Goal: Task Accomplishment & Management: Manage account settings

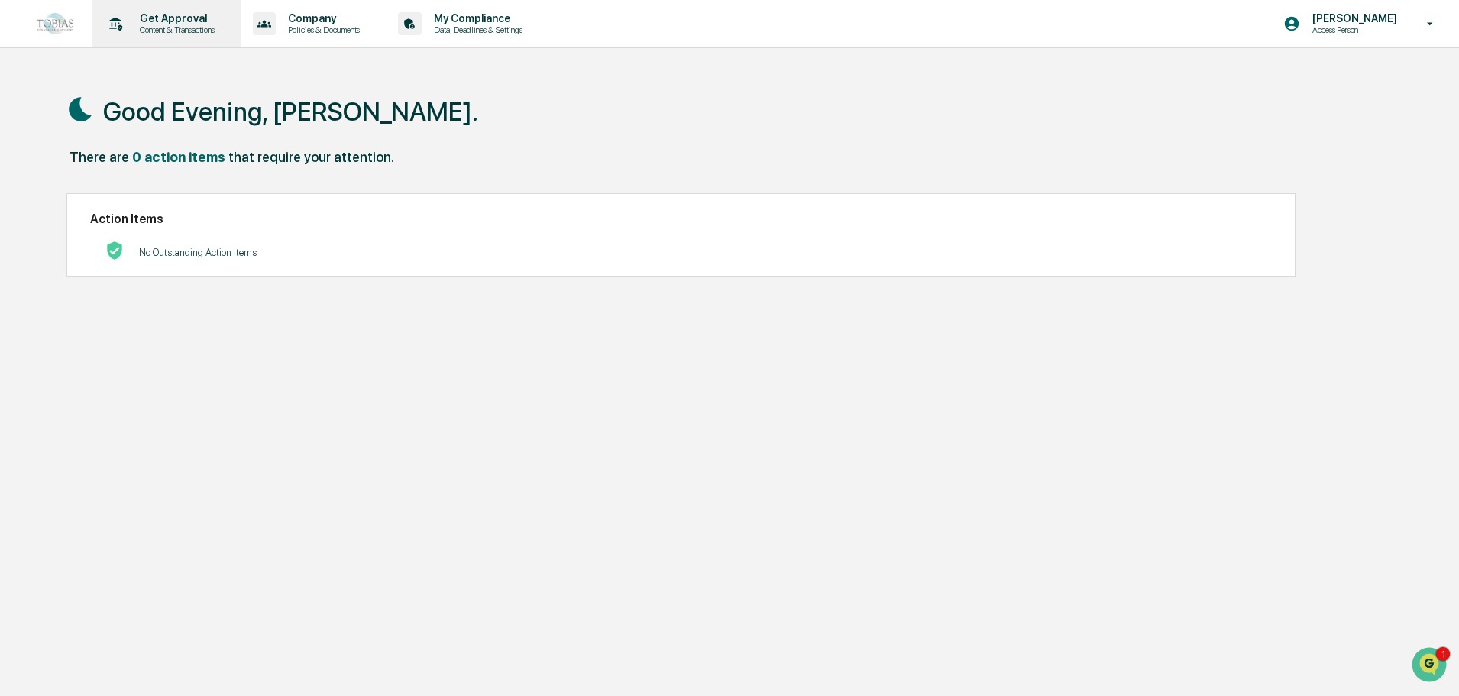
click at [176, 21] on p "Get Approval" at bounding box center [175, 18] width 95 height 12
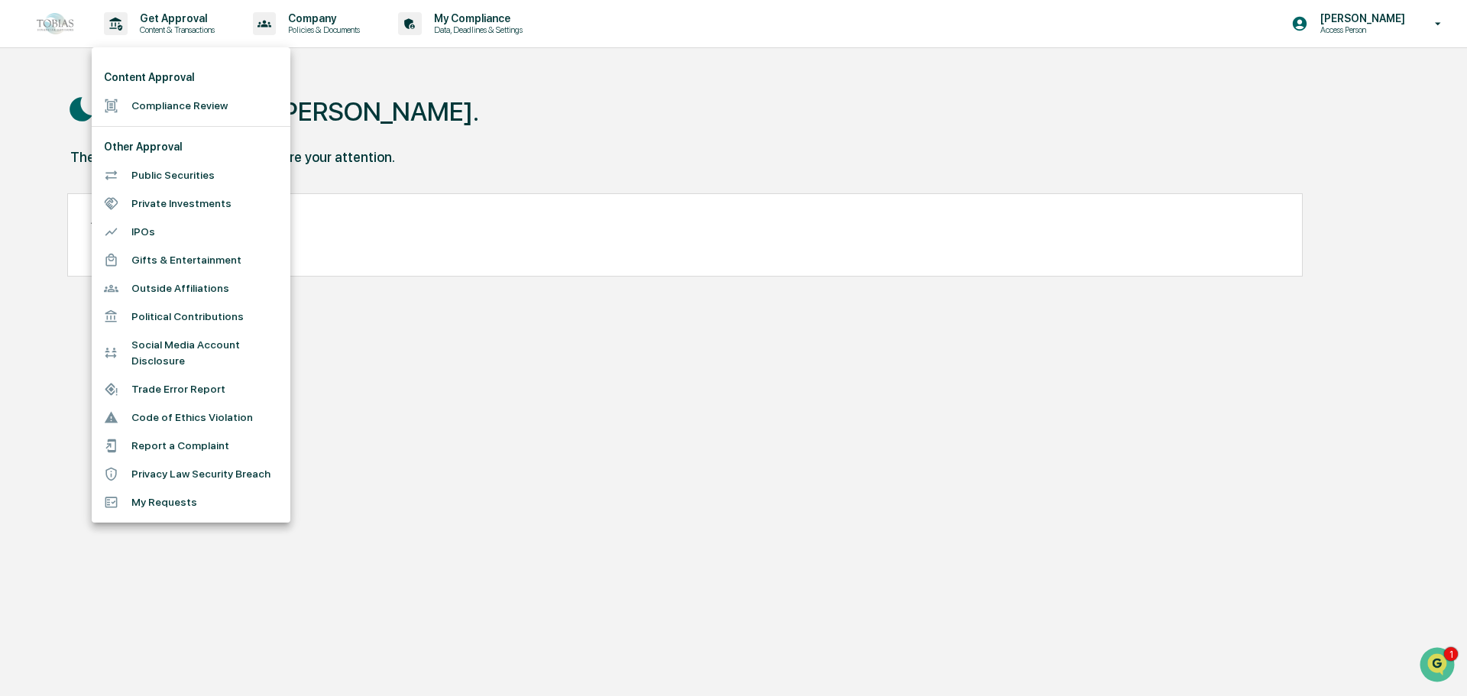
click at [709, 300] on div at bounding box center [733, 348] width 1467 height 696
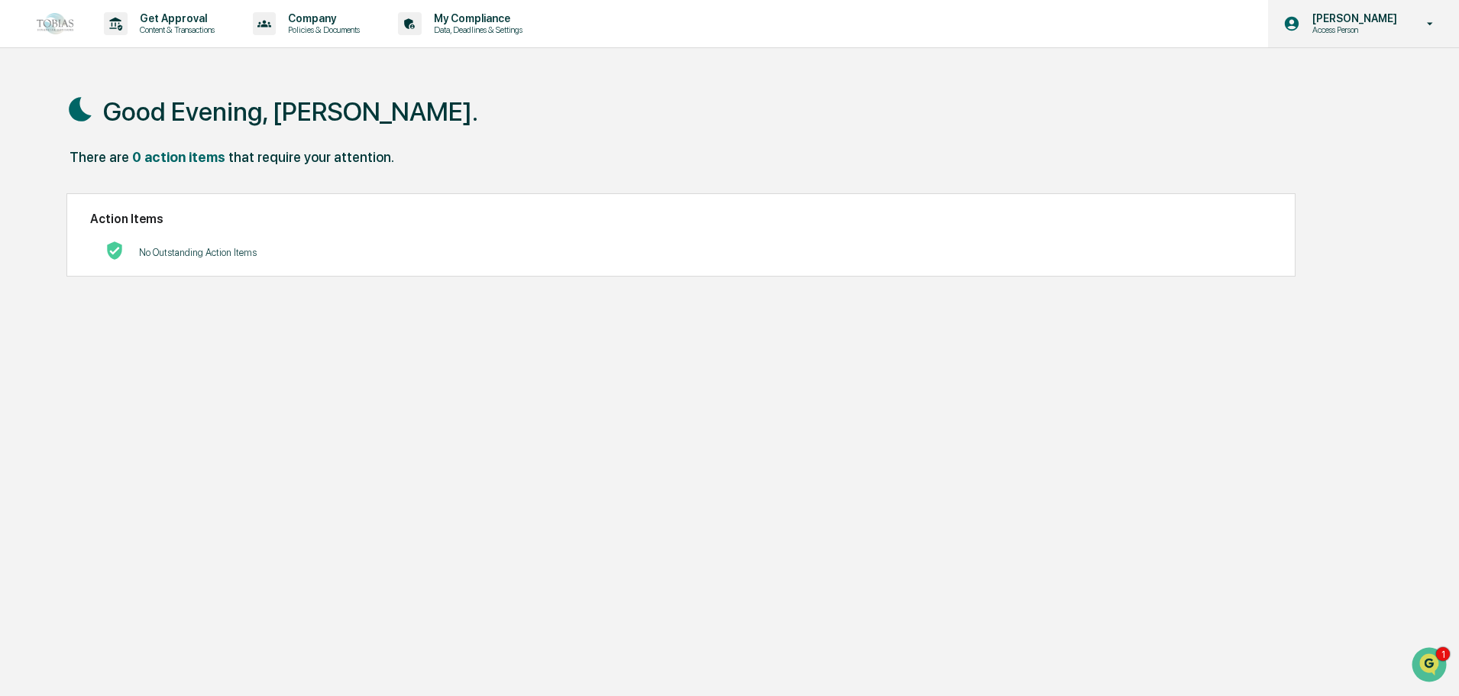
click at [1432, 28] on icon at bounding box center [1430, 24] width 27 height 15
click at [1432, 28] on div at bounding box center [733, 348] width 1467 height 696
click at [1417, 670] on icon "Open customer support" at bounding box center [1429, 684] width 38 height 38
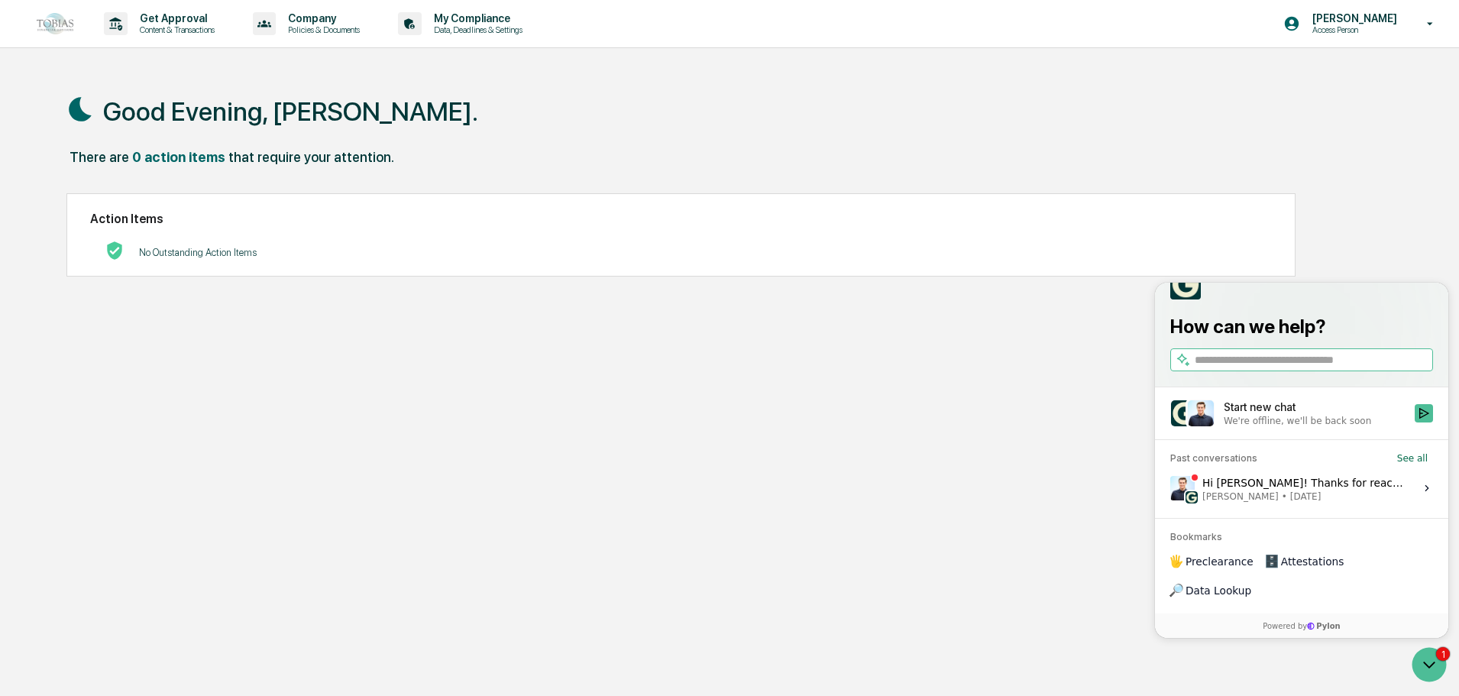
click at [1255, 371] on label at bounding box center [1301, 359] width 263 height 23
click at [1255, 368] on input "search" at bounding box center [1312, 360] width 235 height 16
click at [1273, 368] on input "search" at bounding box center [1312, 360] width 235 height 16
type input "*********"
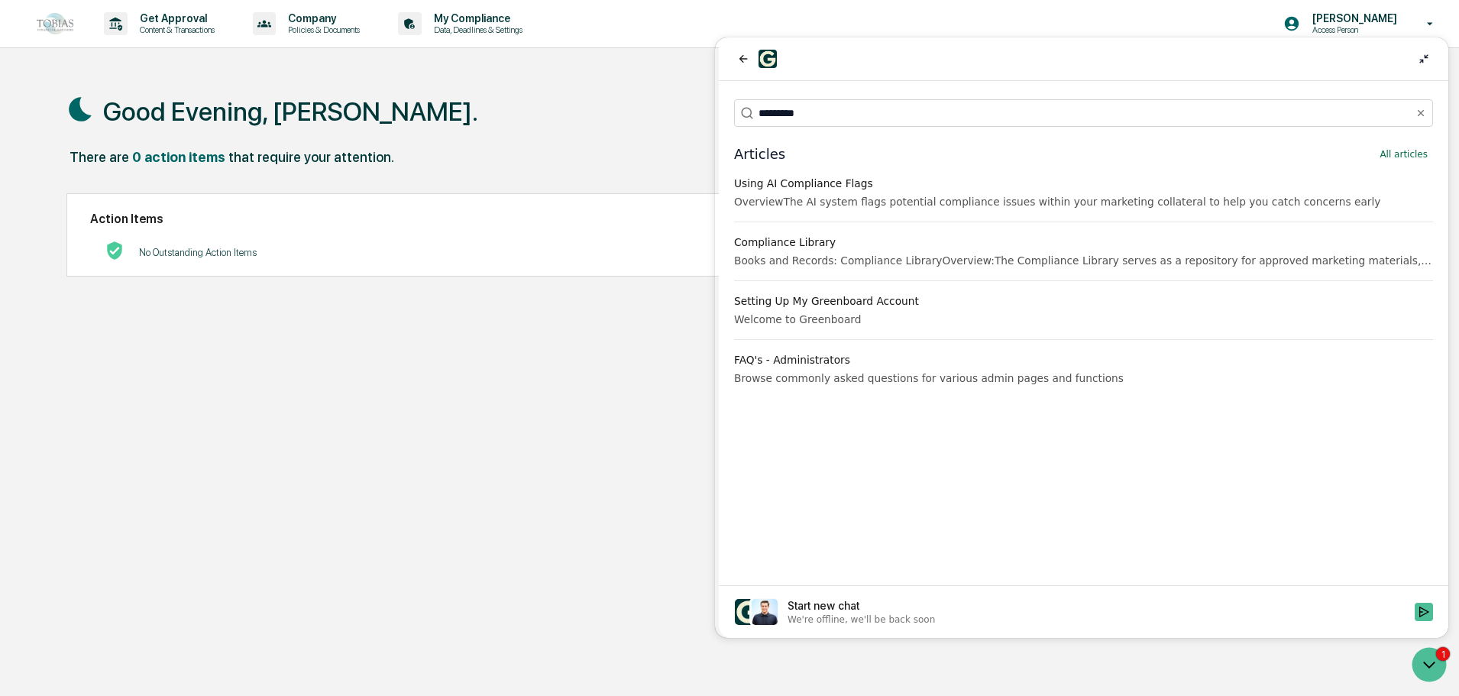
click at [896, 251] on button "Compliance Library Books and Records: Compliance LibraryOverview:The Compliance…" at bounding box center [1083, 251] width 711 height 46
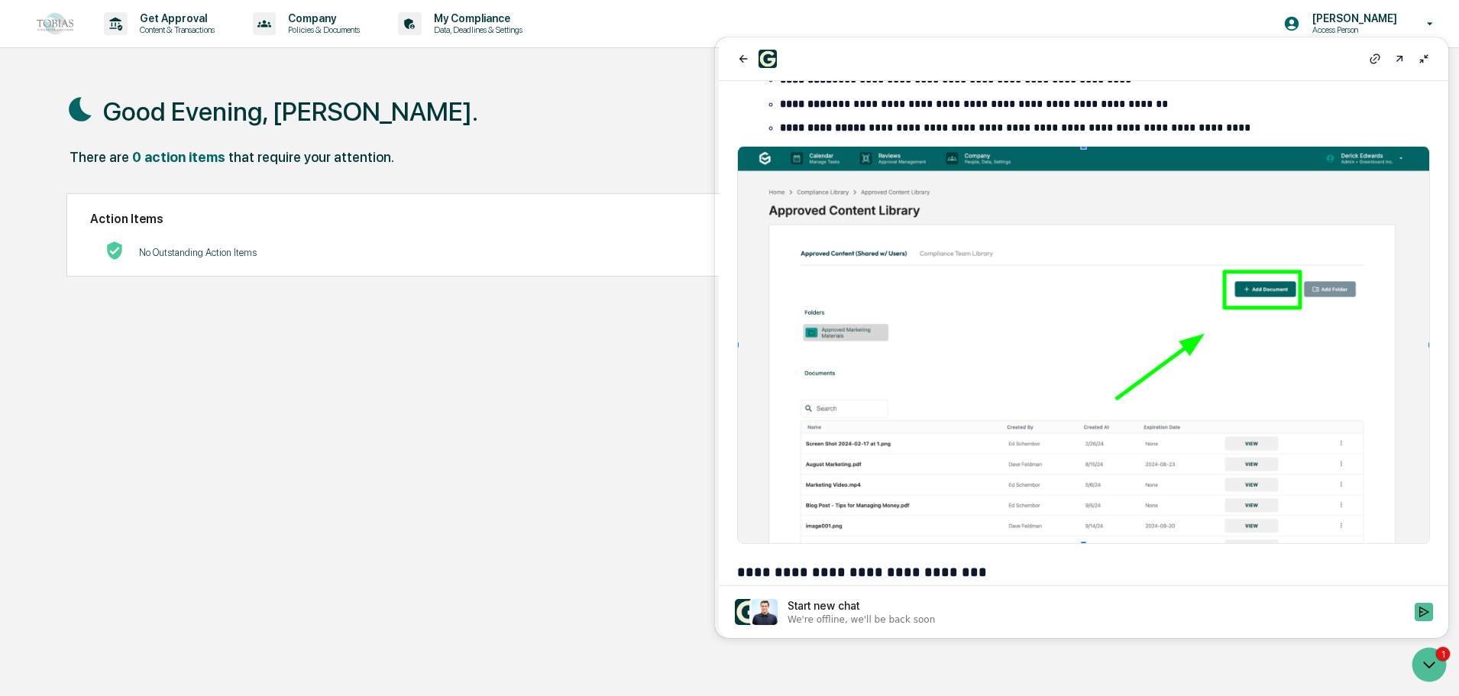
scroll to position [1375, 0]
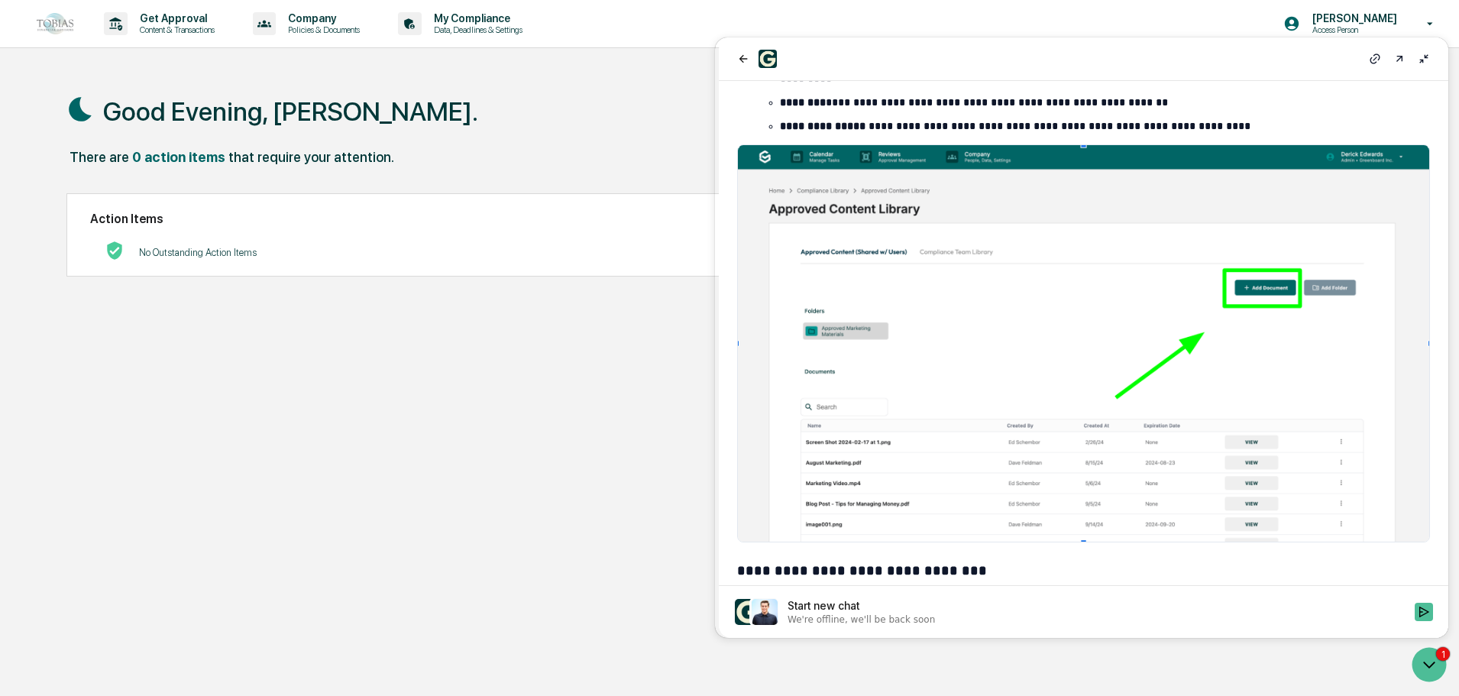
click at [662, 349] on div "Good Evening, [PERSON_NAME]. There are 0 action items that require your attenti…" at bounding box center [723, 421] width 1359 height 696
click at [1426, 58] on icon at bounding box center [1424, 59] width 12 height 12
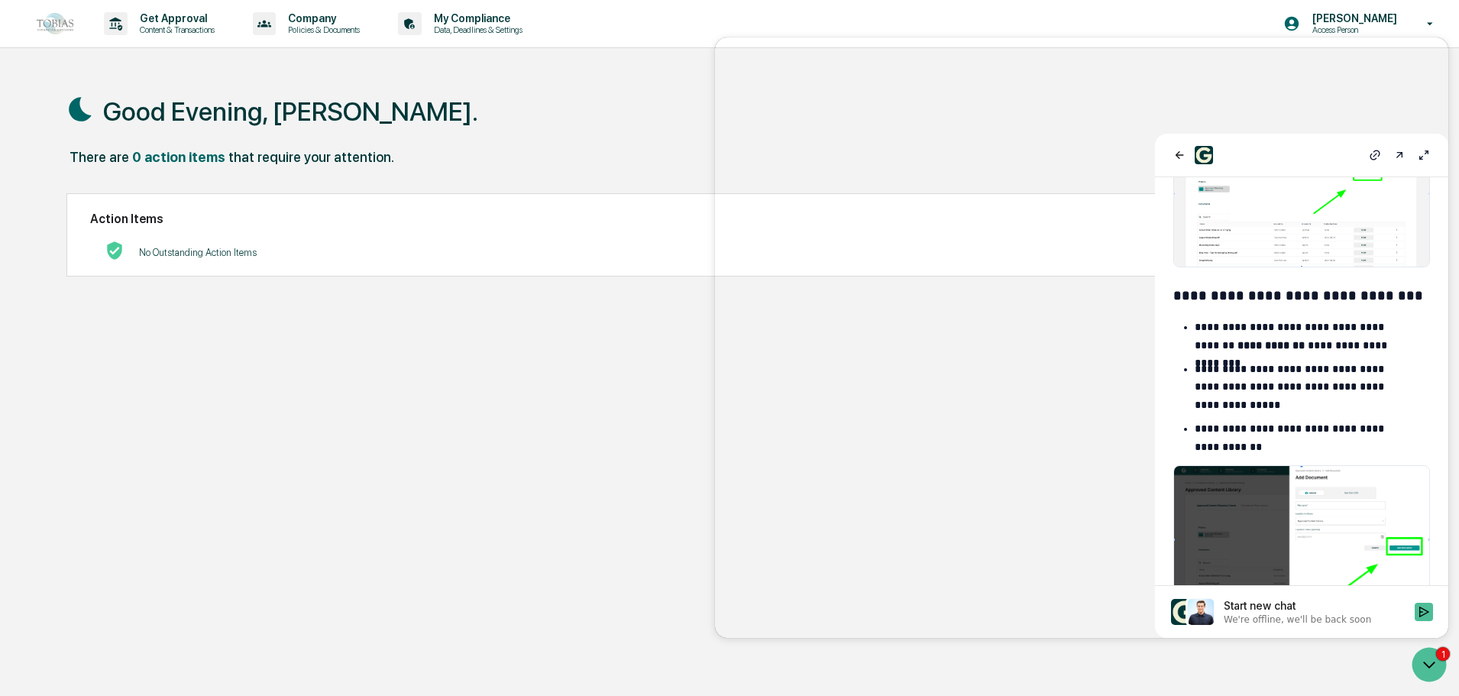
scroll to position [1178, 0]
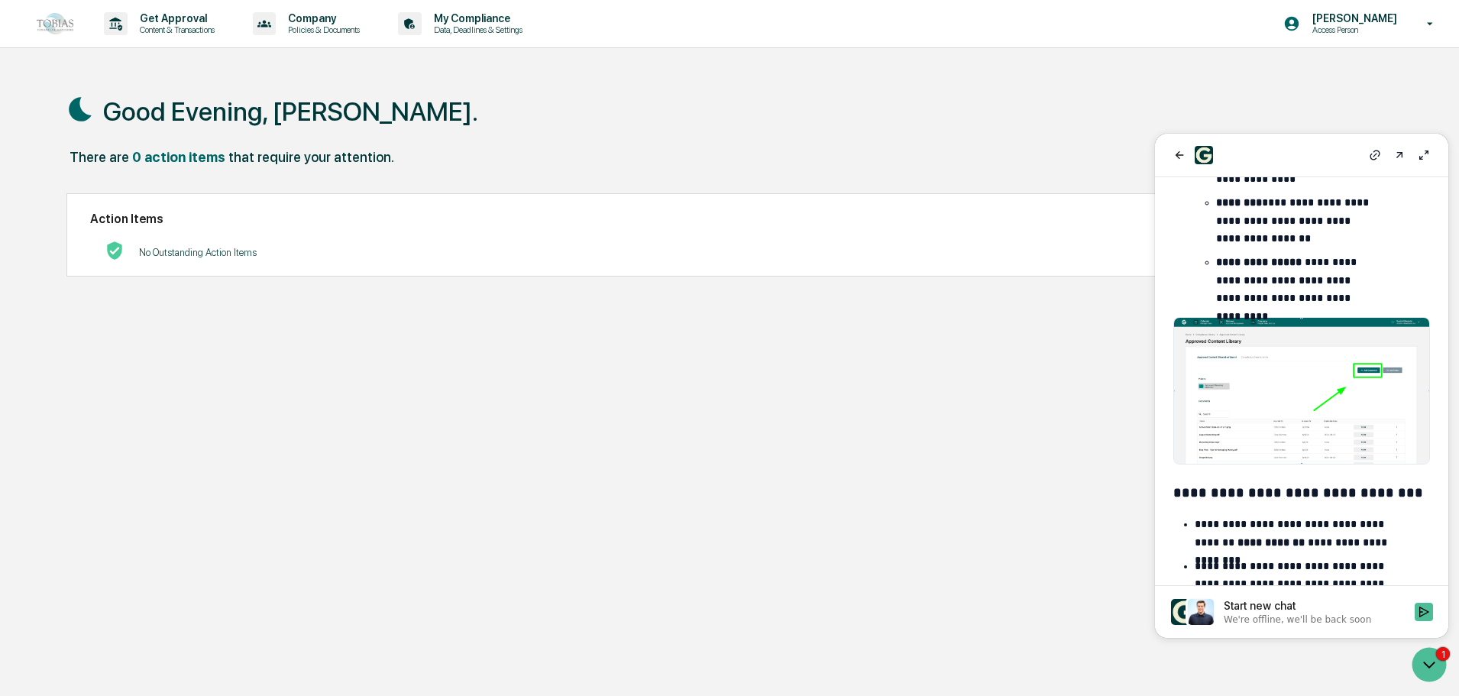
click at [983, 424] on div "Good Evening, [PERSON_NAME]. There are 0 action items that require your attenti…" at bounding box center [723, 421] width 1359 height 696
click at [1169, 160] on div at bounding box center [1301, 156] width 293 height 44
click at [1174, 155] on icon "back" at bounding box center [1180, 155] width 12 height 12
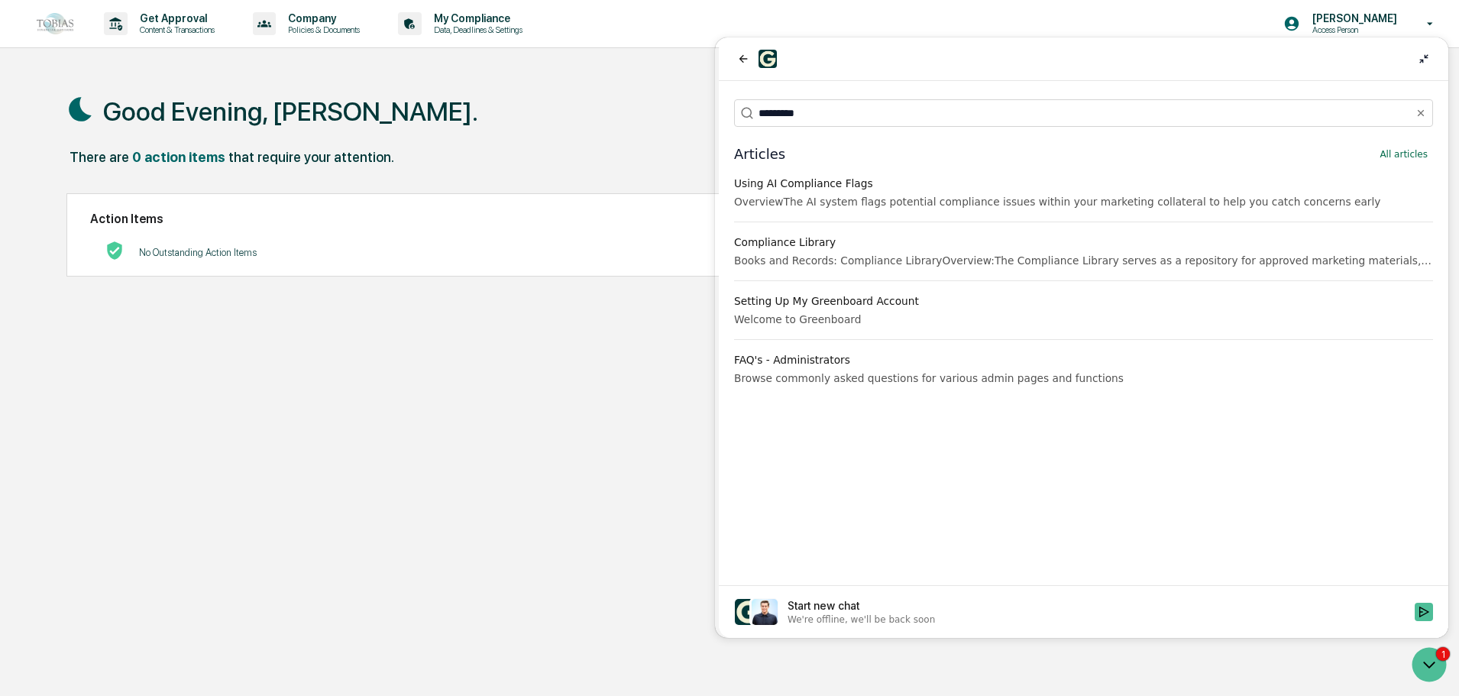
drag, startPoint x: 837, startPoint y: 121, endPoint x: 746, endPoint y: 84, distance: 97.3
click at [836, 121] on input "*********" at bounding box center [1083, 113] width 649 height 16
click at [750, 60] on button "back" at bounding box center [743, 59] width 18 height 18
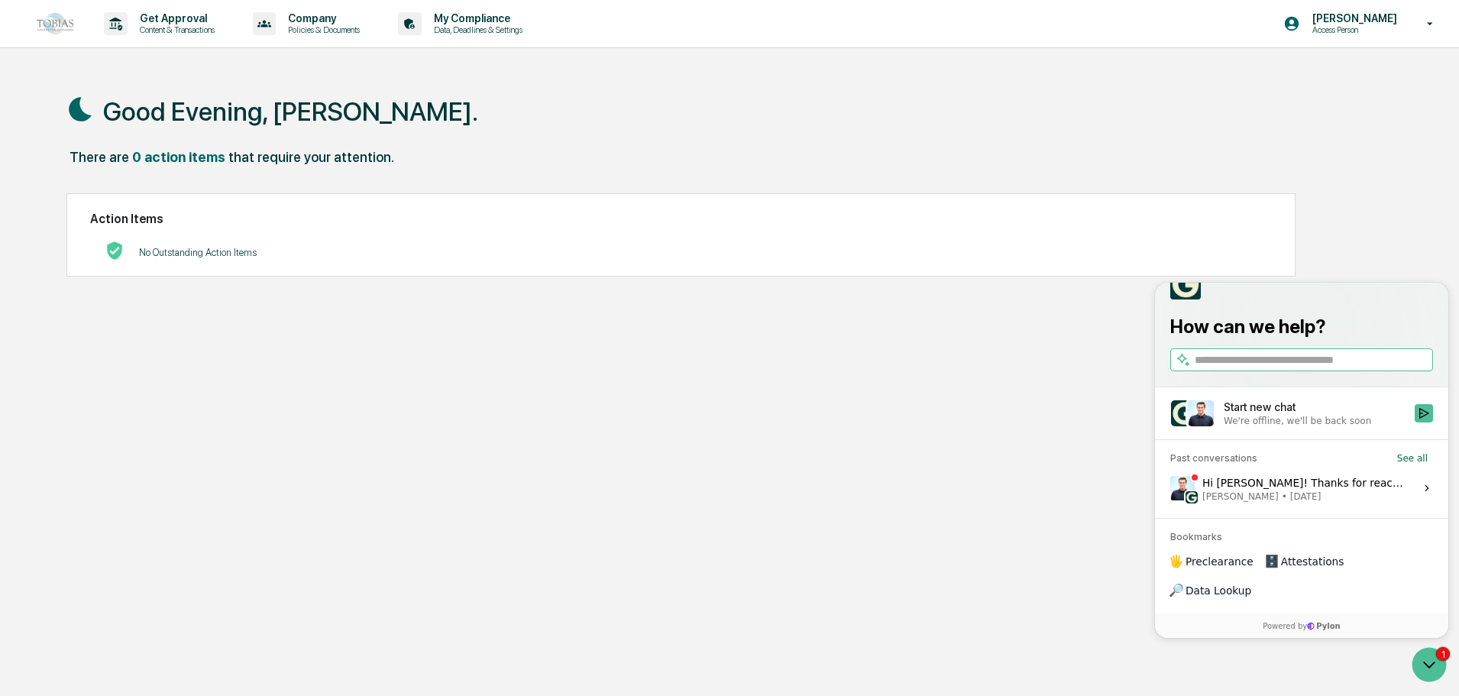
click at [1278, 415] on div "Start new chat" at bounding box center [1315, 407] width 182 height 15
click at [1415, 423] on button "Start new chat We're offline, we'll be back soon" at bounding box center [1424, 413] width 18 height 18
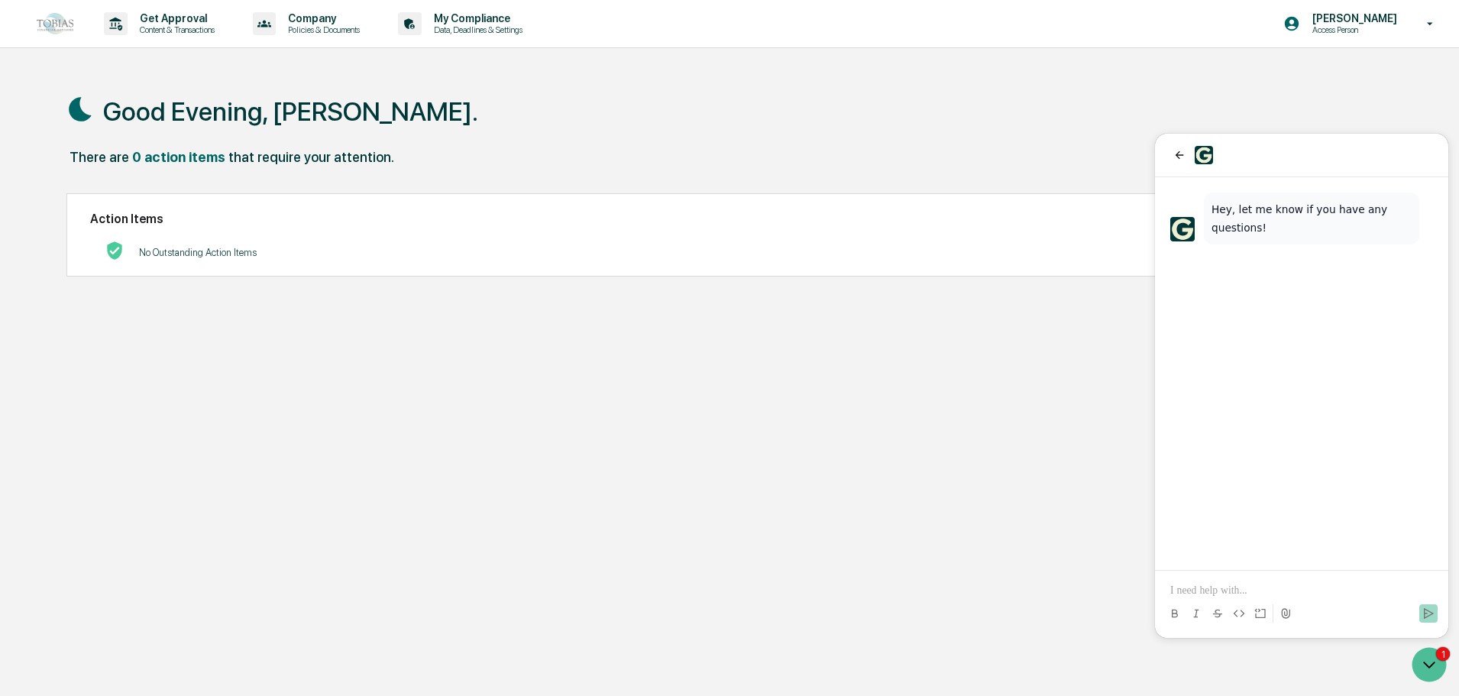
click at [1216, 592] on p at bounding box center [1301, 590] width 263 height 15
click at [1432, 614] on icon "Send" at bounding box center [1429, 613] width 10 height 11
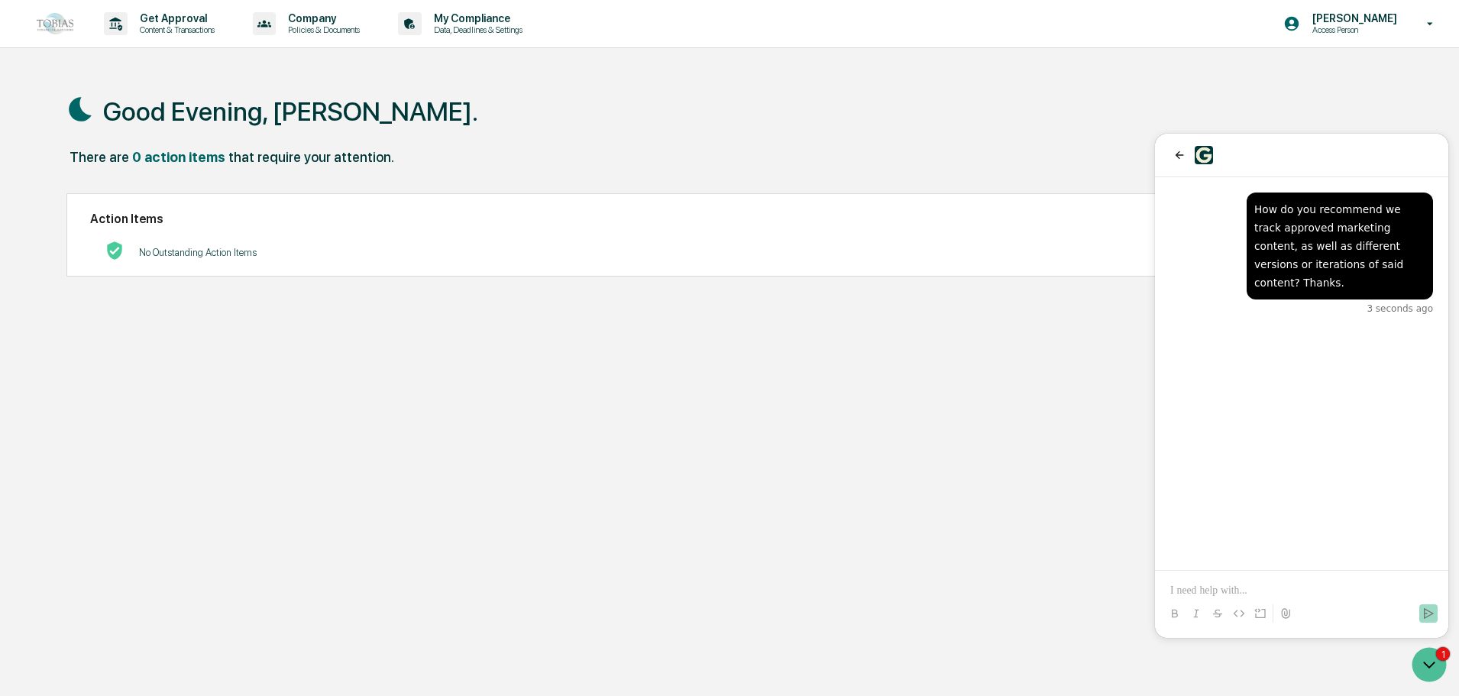
click at [1015, 494] on div "Good Evening, [PERSON_NAME]. There are 0 action items that require your attenti…" at bounding box center [723, 421] width 1359 height 696
click at [461, 437] on div "Good Evening, [PERSON_NAME]. There are 0 action items that require your attenti…" at bounding box center [723, 421] width 1359 height 696
click at [155, 25] on p "Content & Transactions" at bounding box center [175, 29] width 95 height 11
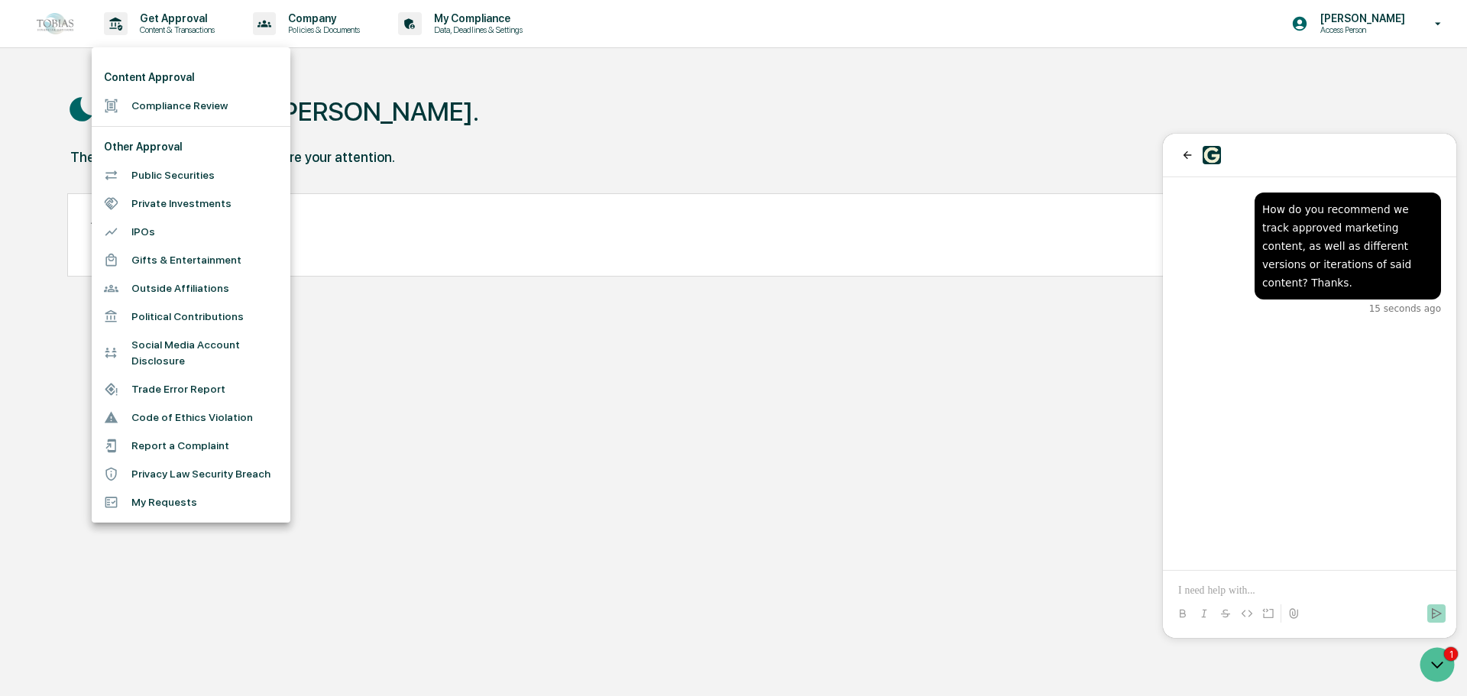
click at [328, 20] on div at bounding box center [733, 348] width 1467 height 696
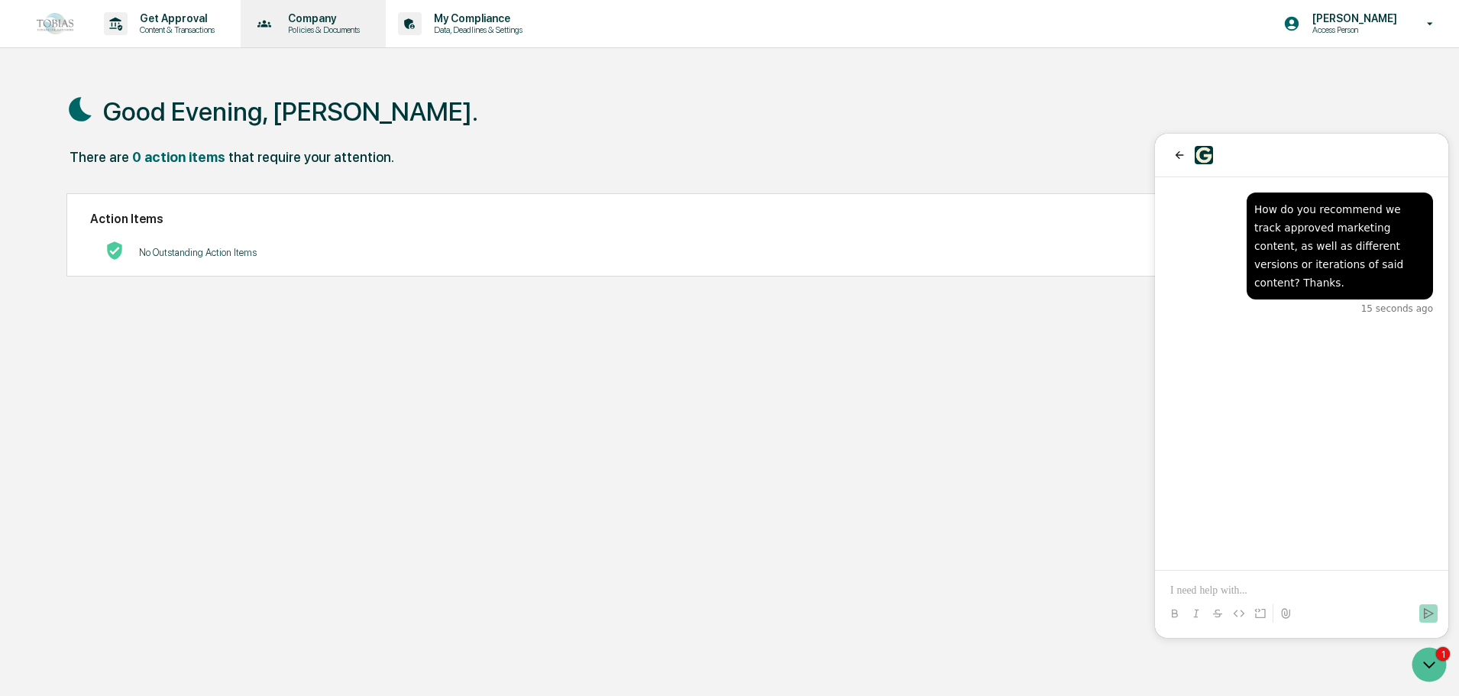
click at [319, 20] on p "Company" at bounding box center [322, 18] width 92 height 12
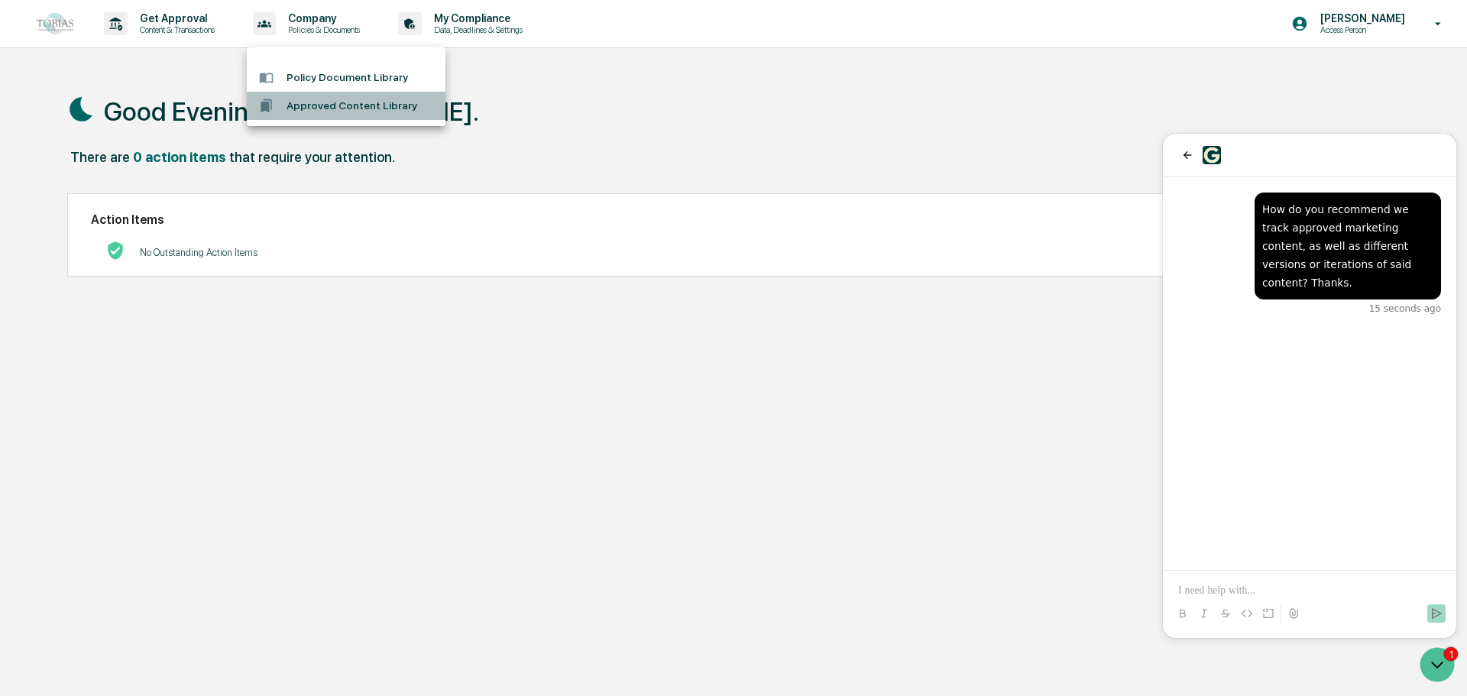
click at [331, 111] on li "Approved Content Library" at bounding box center [346, 106] width 199 height 28
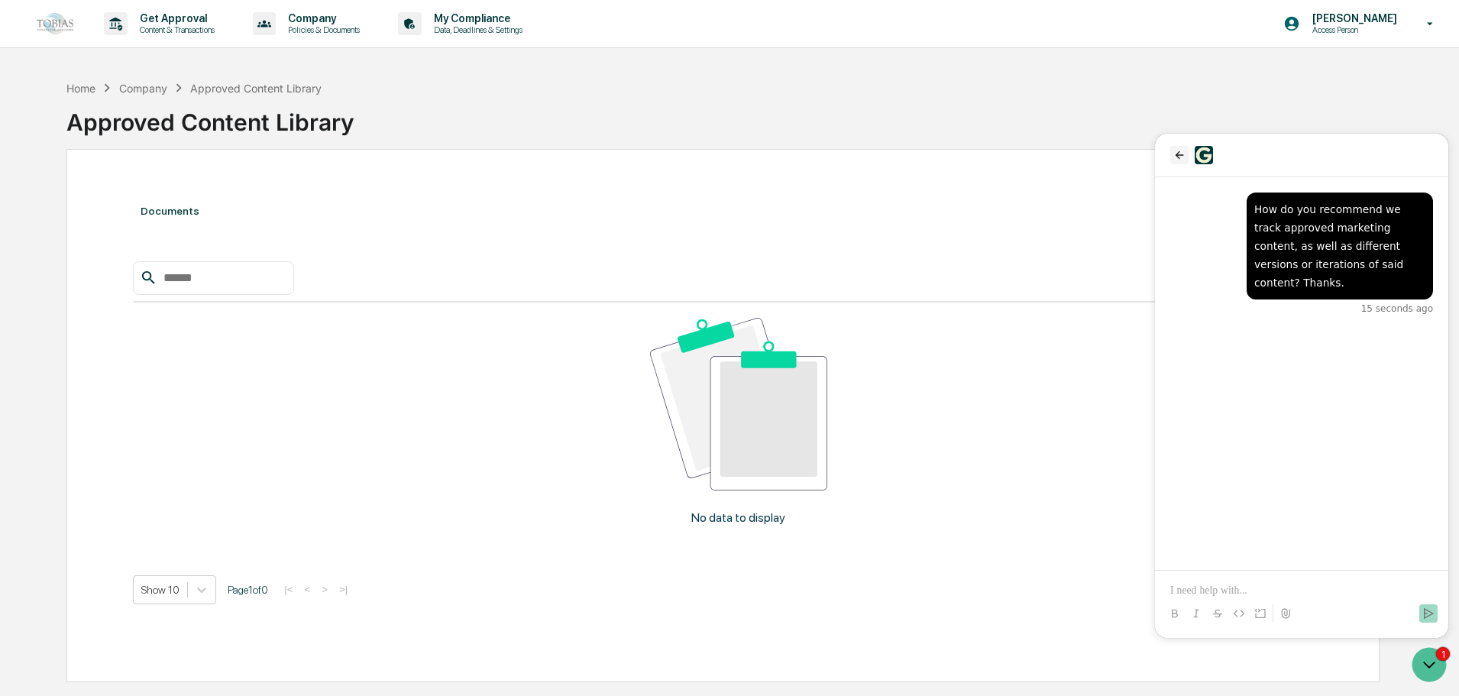
click at [1178, 159] on icon "back" at bounding box center [1180, 155] width 12 height 12
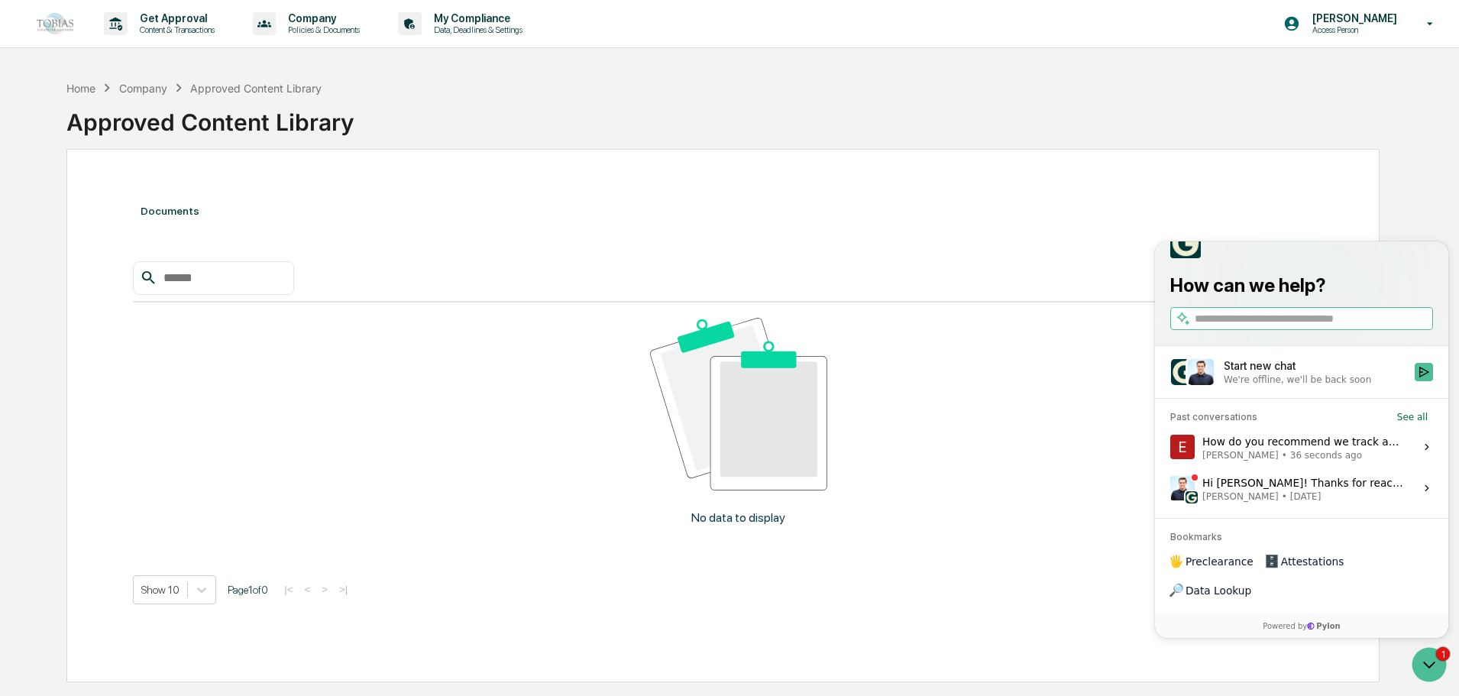
click at [1068, 232] on div "Documents No data to display Show 10 Page 1 of 0 |< < > >|" at bounding box center [723, 415] width 1180 height 453
click at [1441, 665] on icon "Open customer support" at bounding box center [1429, 665] width 38 height 38
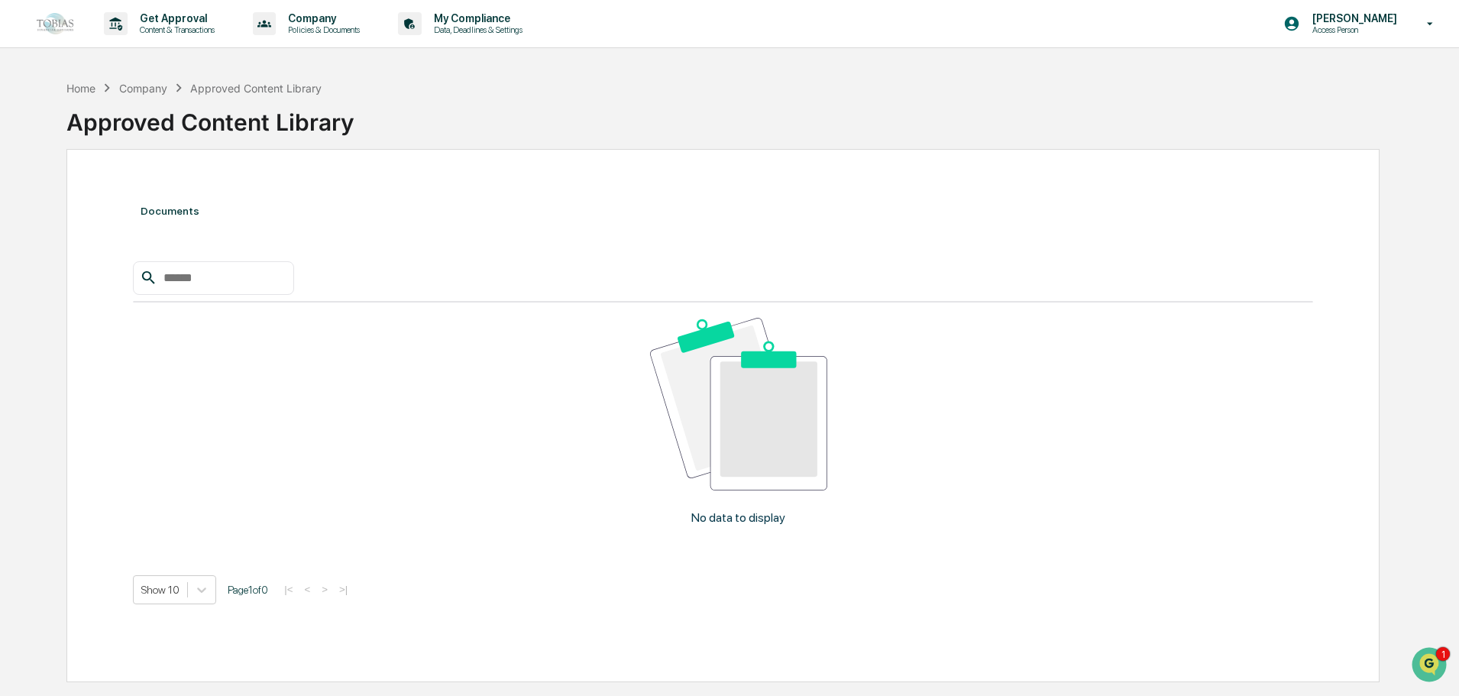
click at [380, 434] on div "No data to display" at bounding box center [738, 428] width 1211 height 250
click at [824, 455] on img at bounding box center [738, 404] width 177 height 173
click at [324, 24] on p "Company" at bounding box center [322, 18] width 92 height 12
click at [324, 24] on div at bounding box center [733, 348] width 1467 height 696
click at [465, 21] on p "My Compliance" at bounding box center [476, 18] width 108 height 12
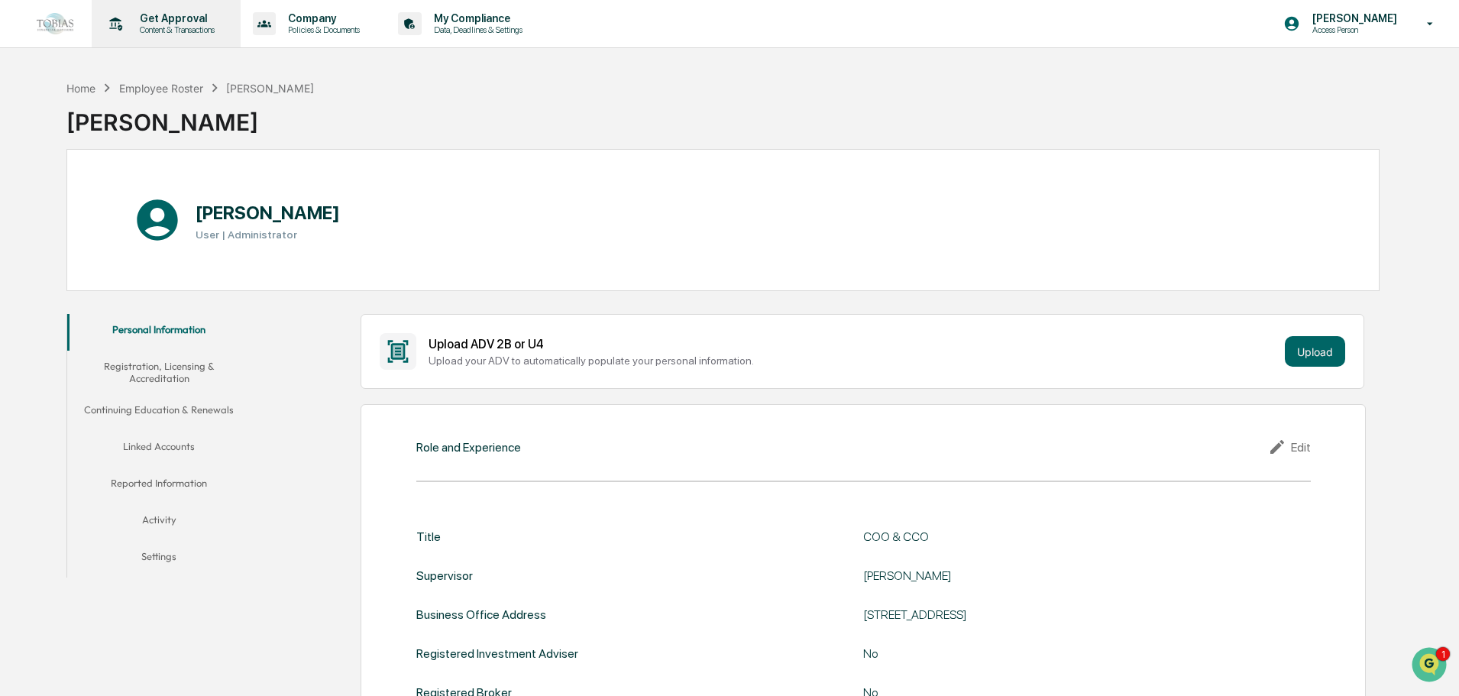
click at [170, 18] on p "Get Approval" at bounding box center [175, 18] width 95 height 12
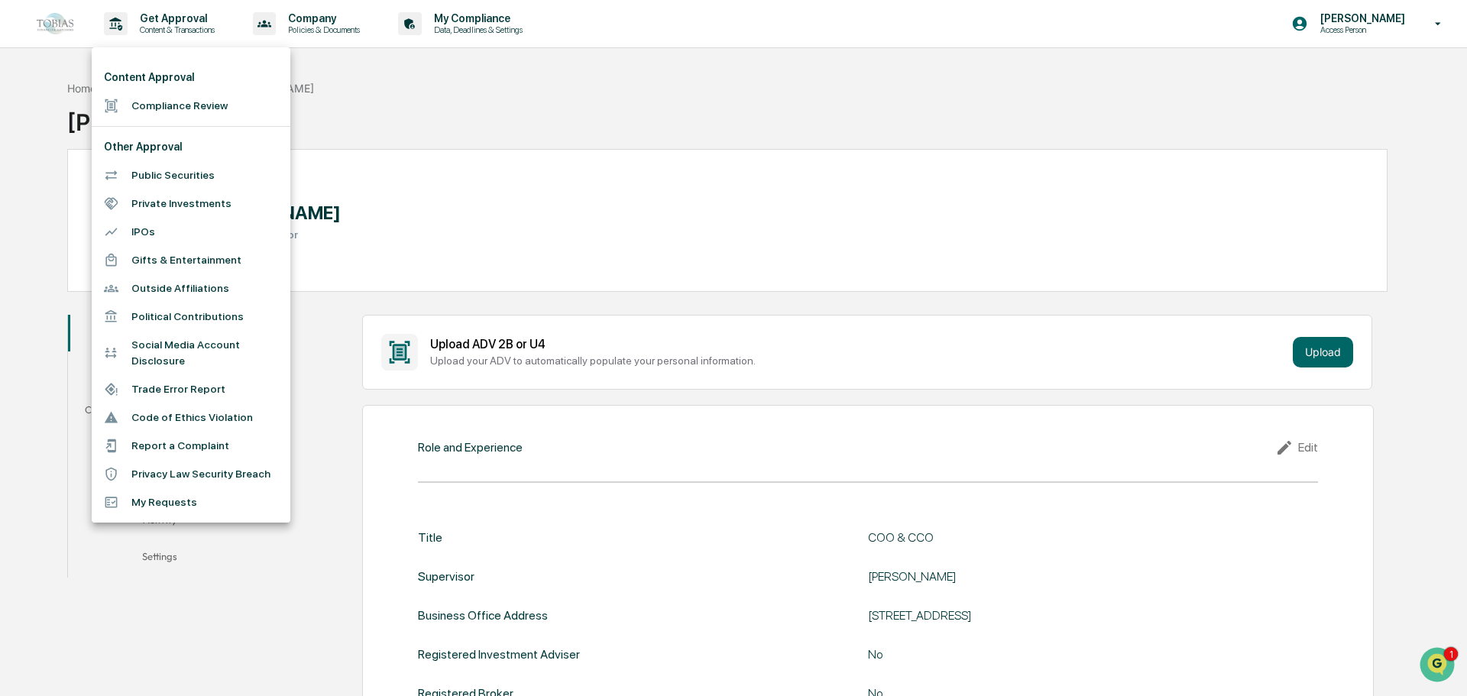
click at [301, 21] on div at bounding box center [733, 348] width 1467 height 696
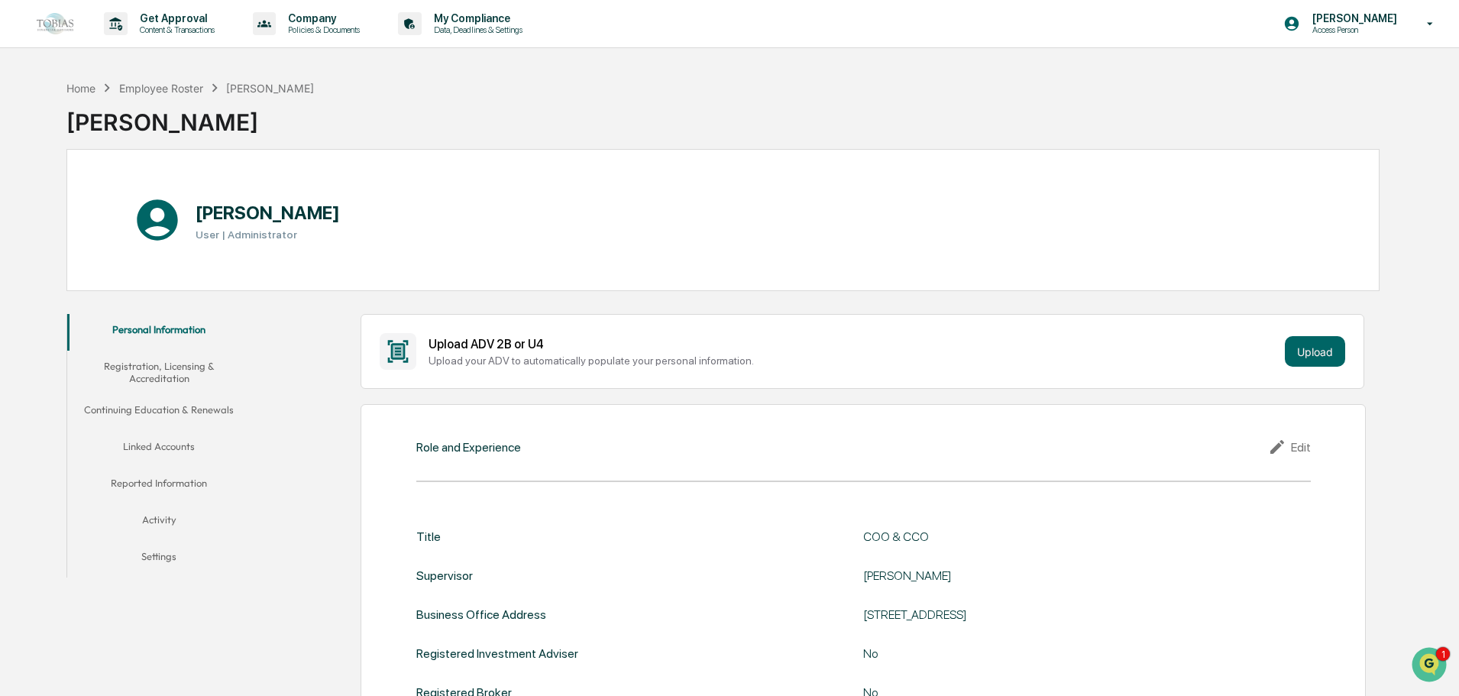
click at [53, 27] on img at bounding box center [55, 23] width 37 height 21
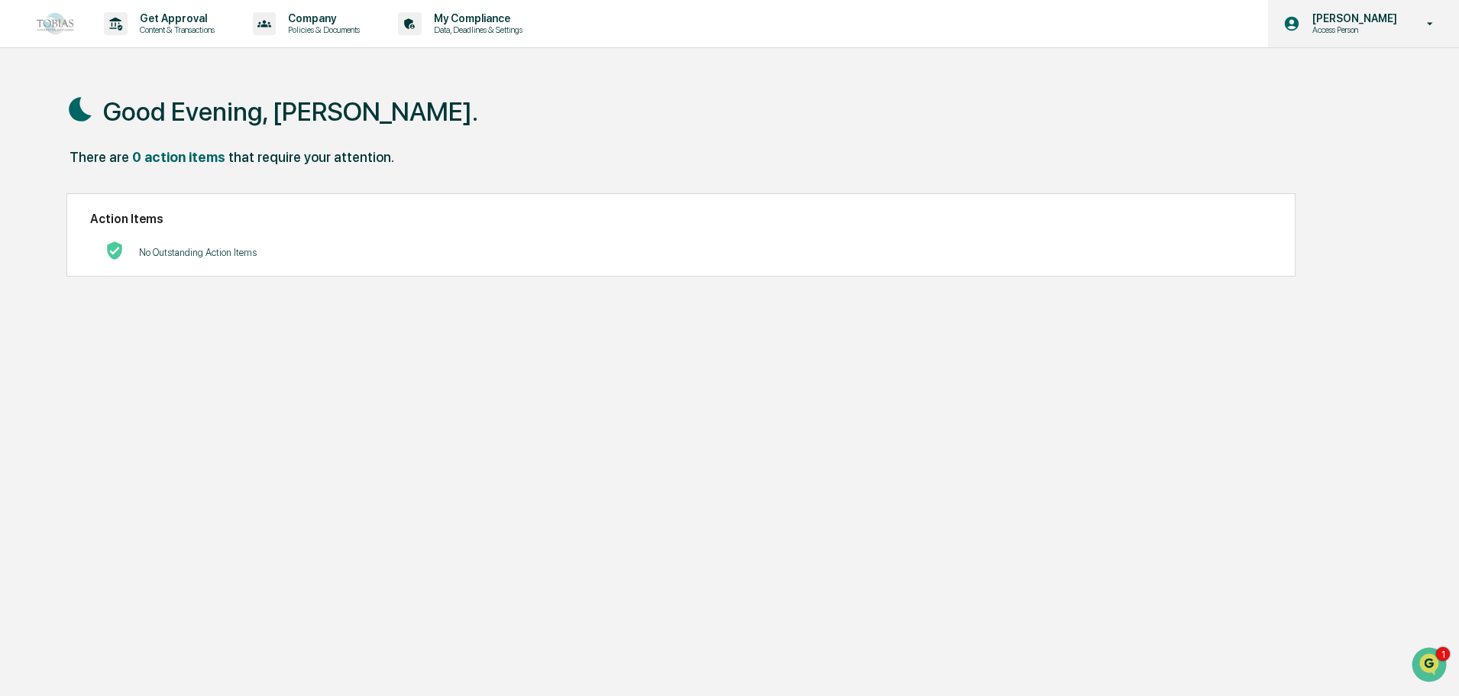
click at [1339, 28] on p "Access Person" at bounding box center [1352, 29] width 105 height 11
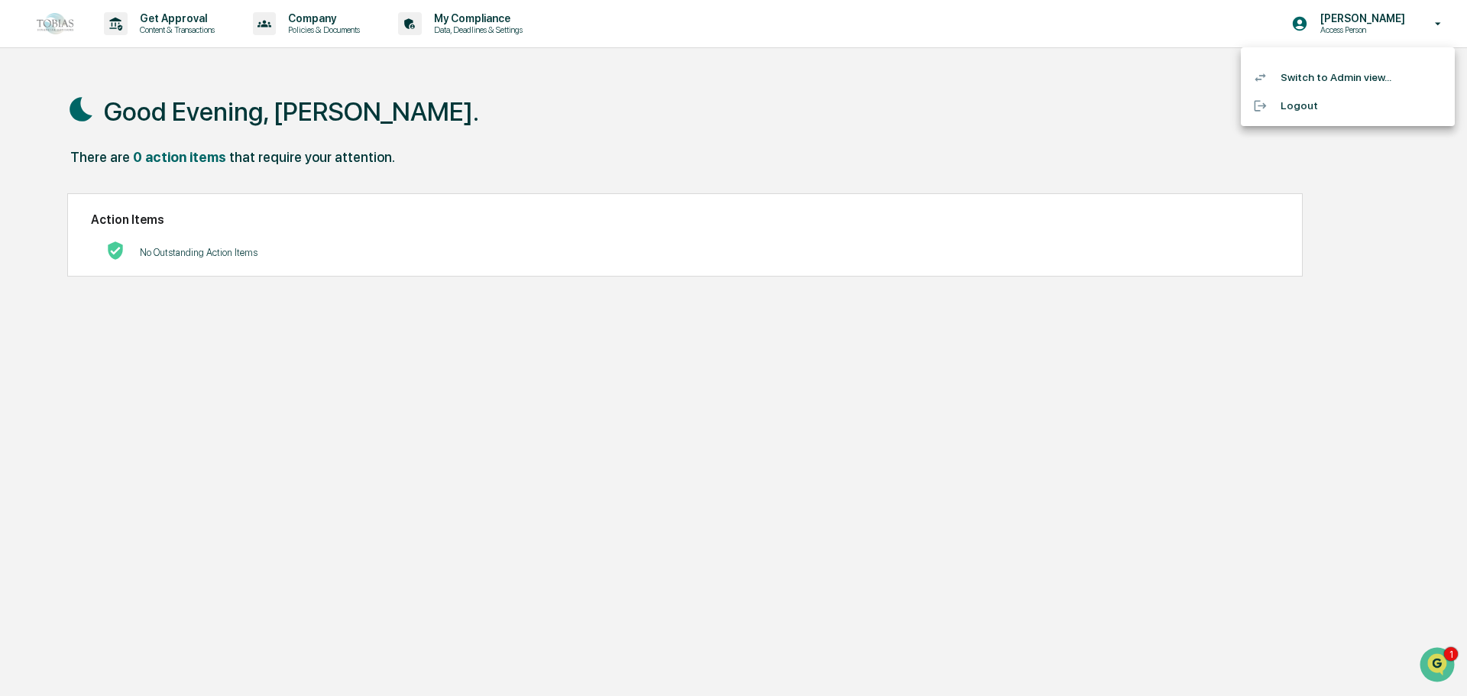
click at [1024, 159] on div at bounding box center [733, 348] width 1467 height 696
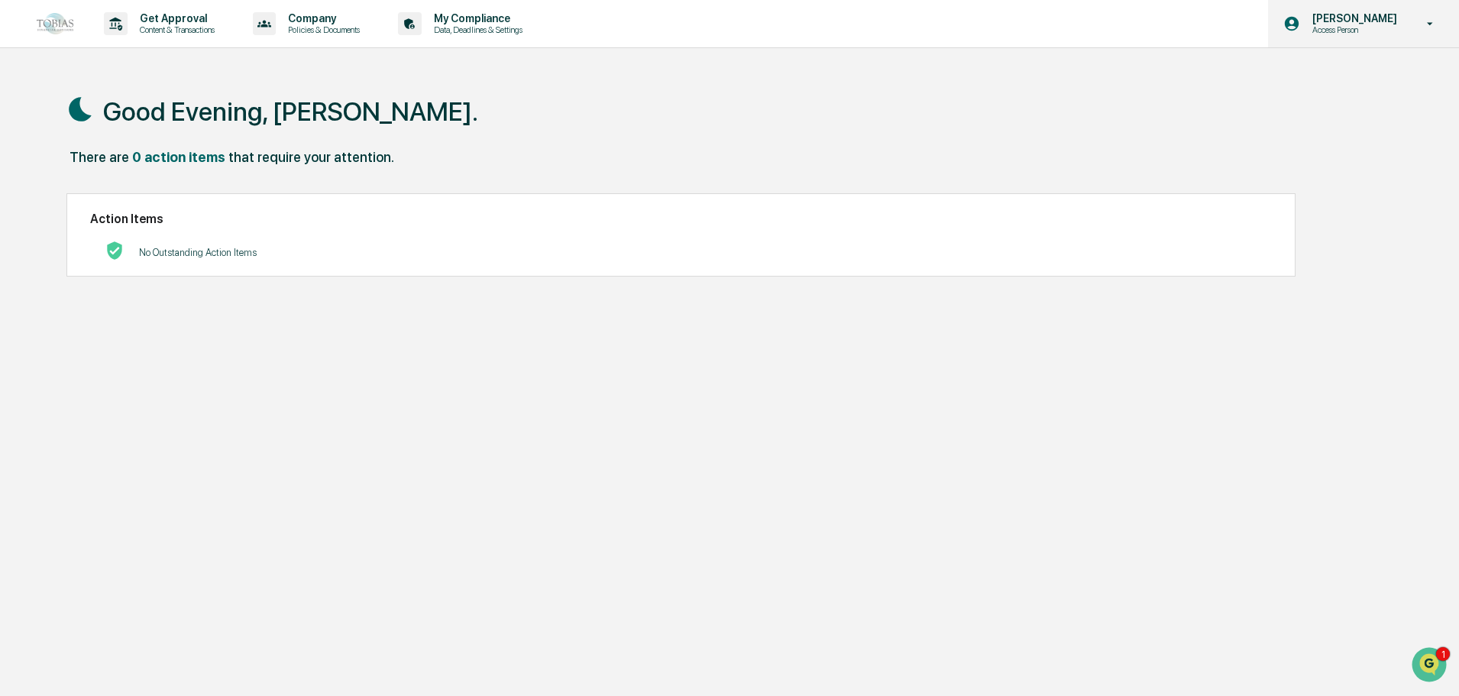
click at [1358, 28] on p "Access Person" at bounding box center [1352, 29] width 105 height 11
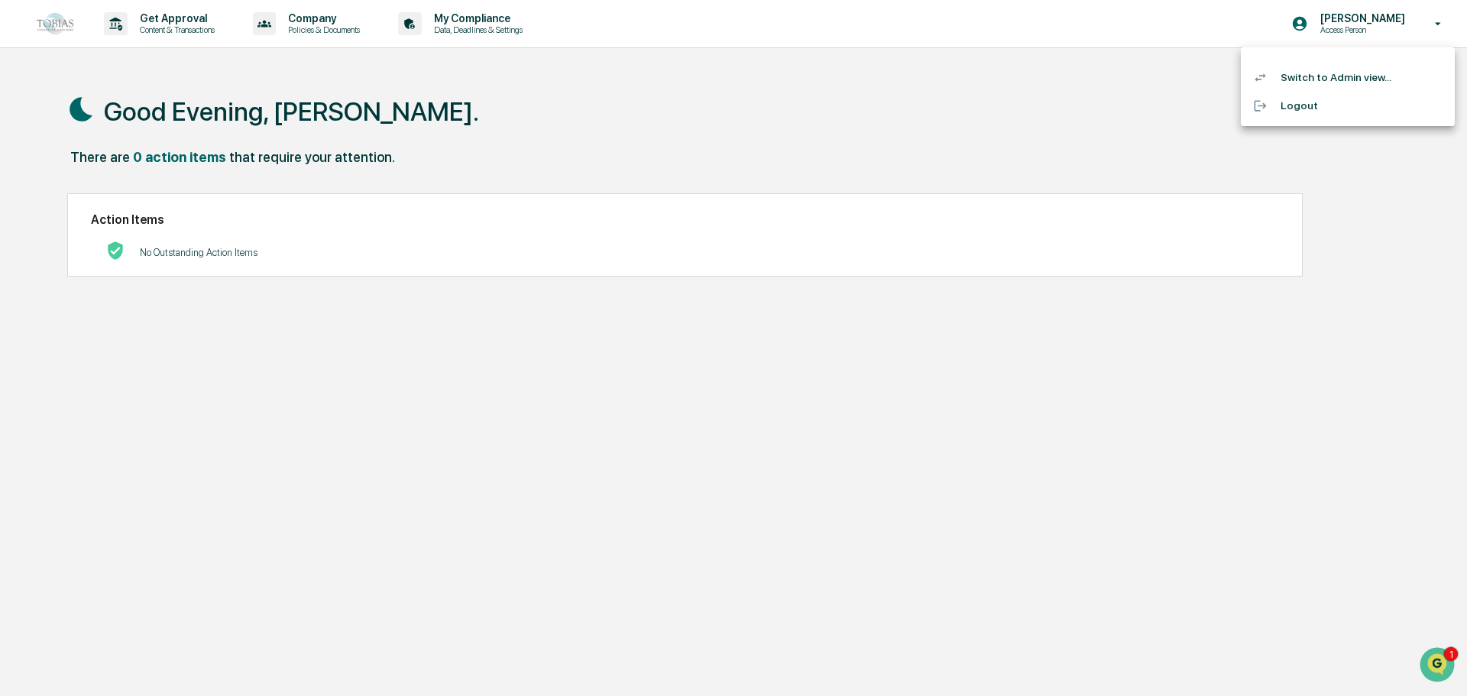
click at [1342, 78] on li "Switch to Admin view..." at bounding box center [1348, 77] width 214 height 28
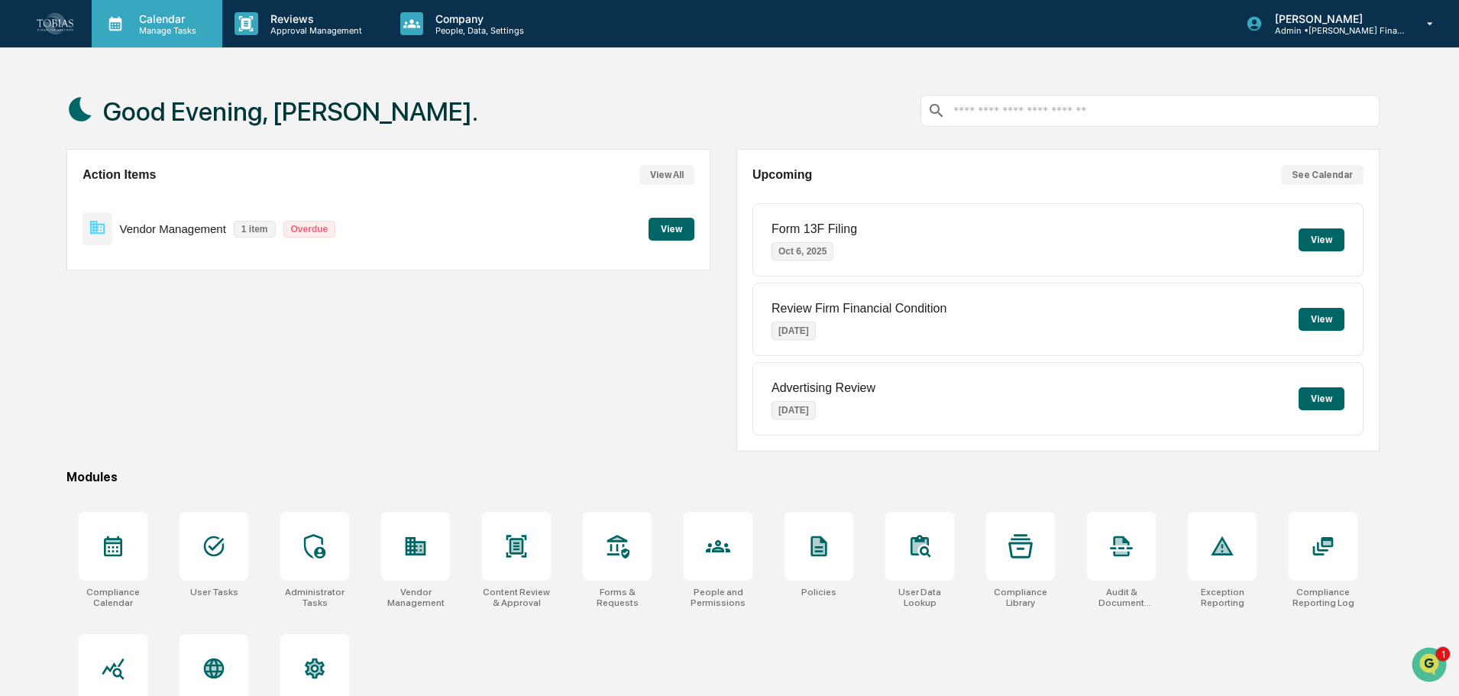
click at [137, 29] on p "Manage Tasks" at bounding box center [165, 30] width 77 height 11
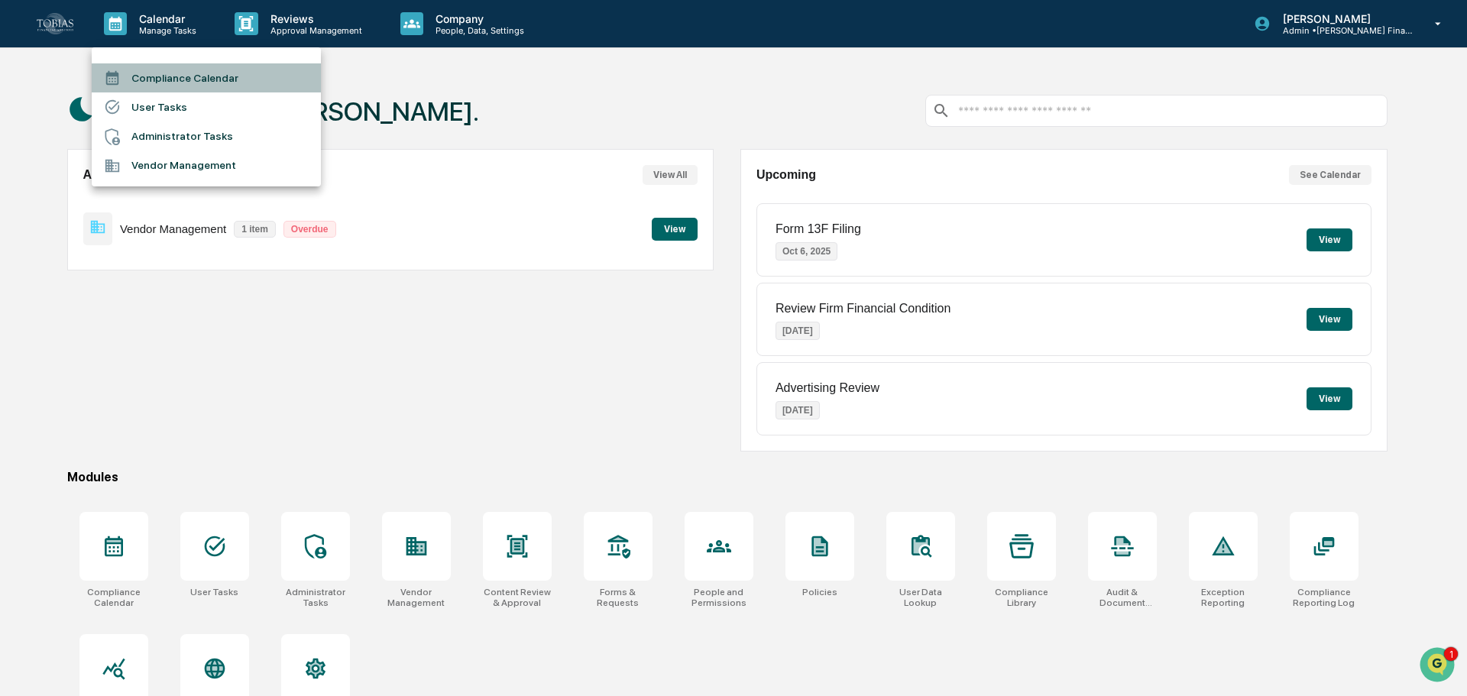
click at [177, 80] on li "Compliance Calendar" at bounding box center [206, 77] width 229 height 29
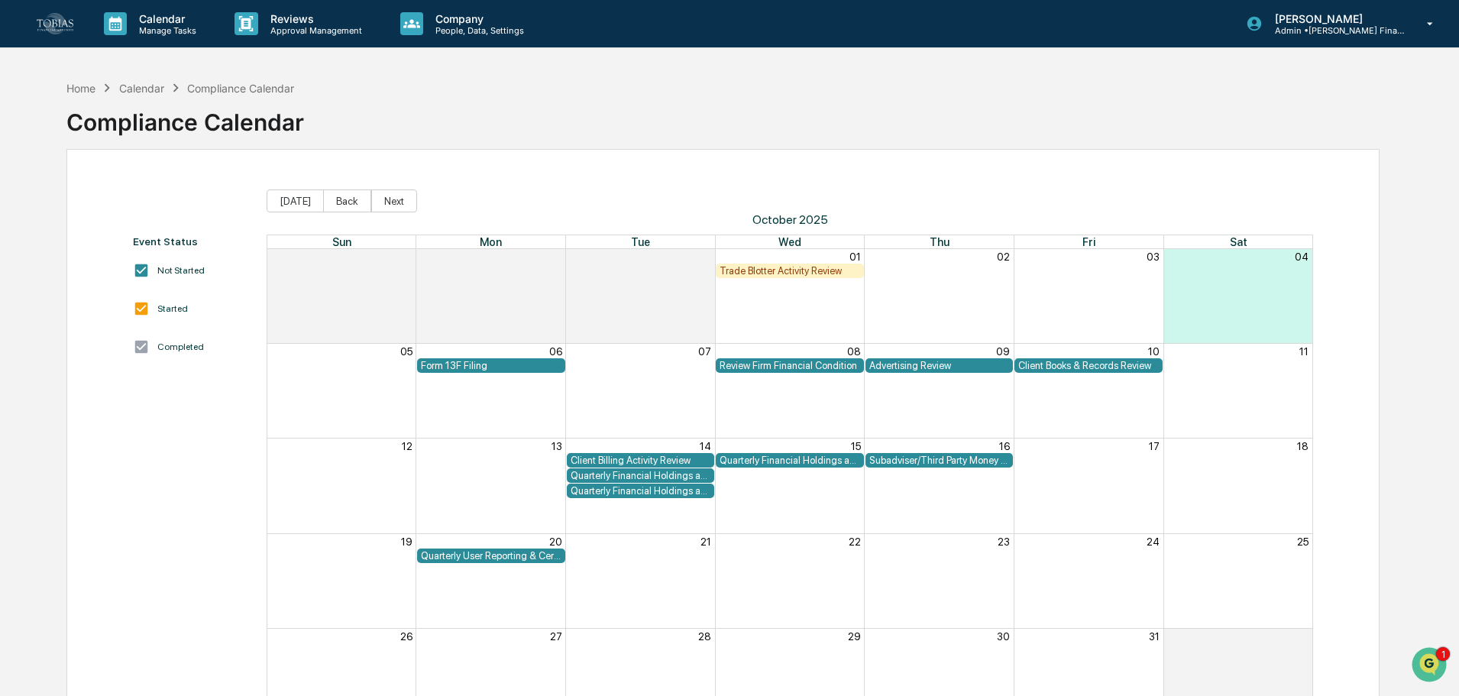
click at [925, 358] on div "Advertising Review" at bounding box center [940, 365] width 148 height 15
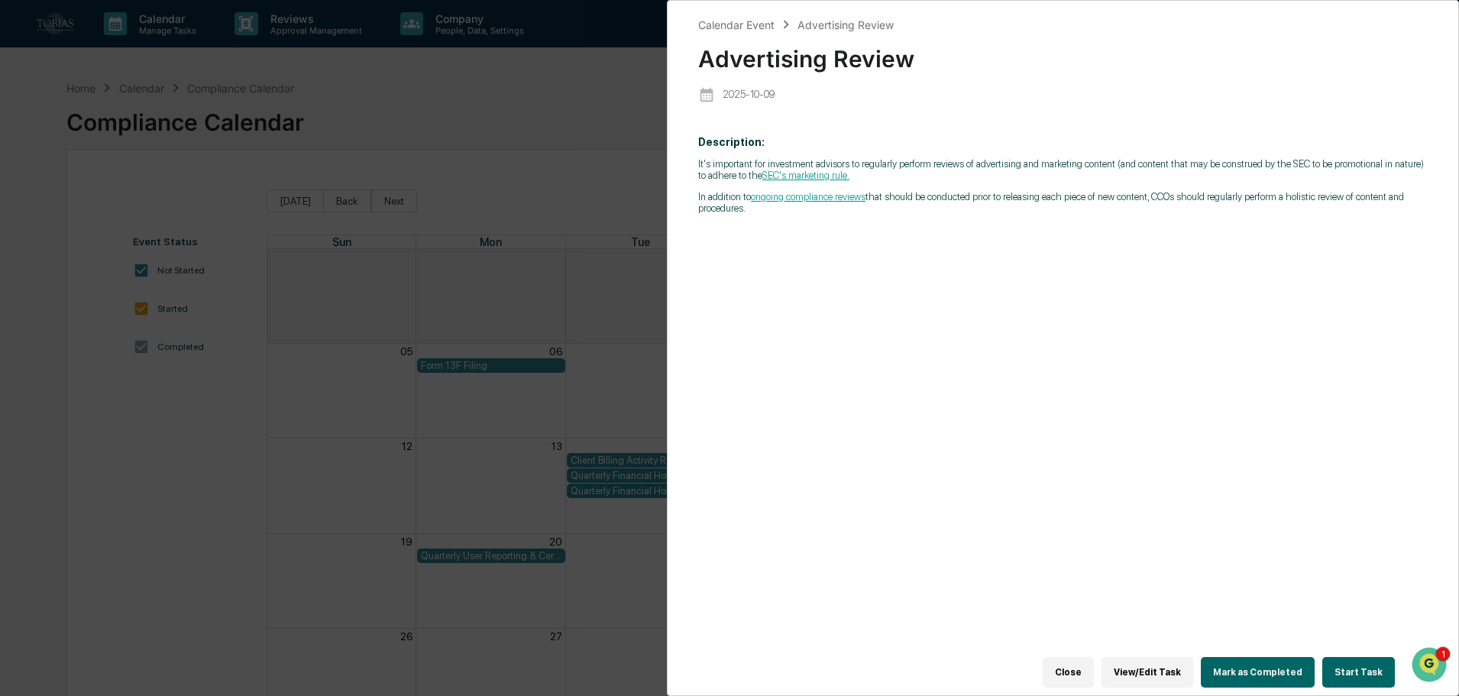
click at [335, 405] on div "Calendar Event Advertising Review Advertising Review [DATE] Description: It's i…" at bounding box center [729, 348] width 1459 height 696
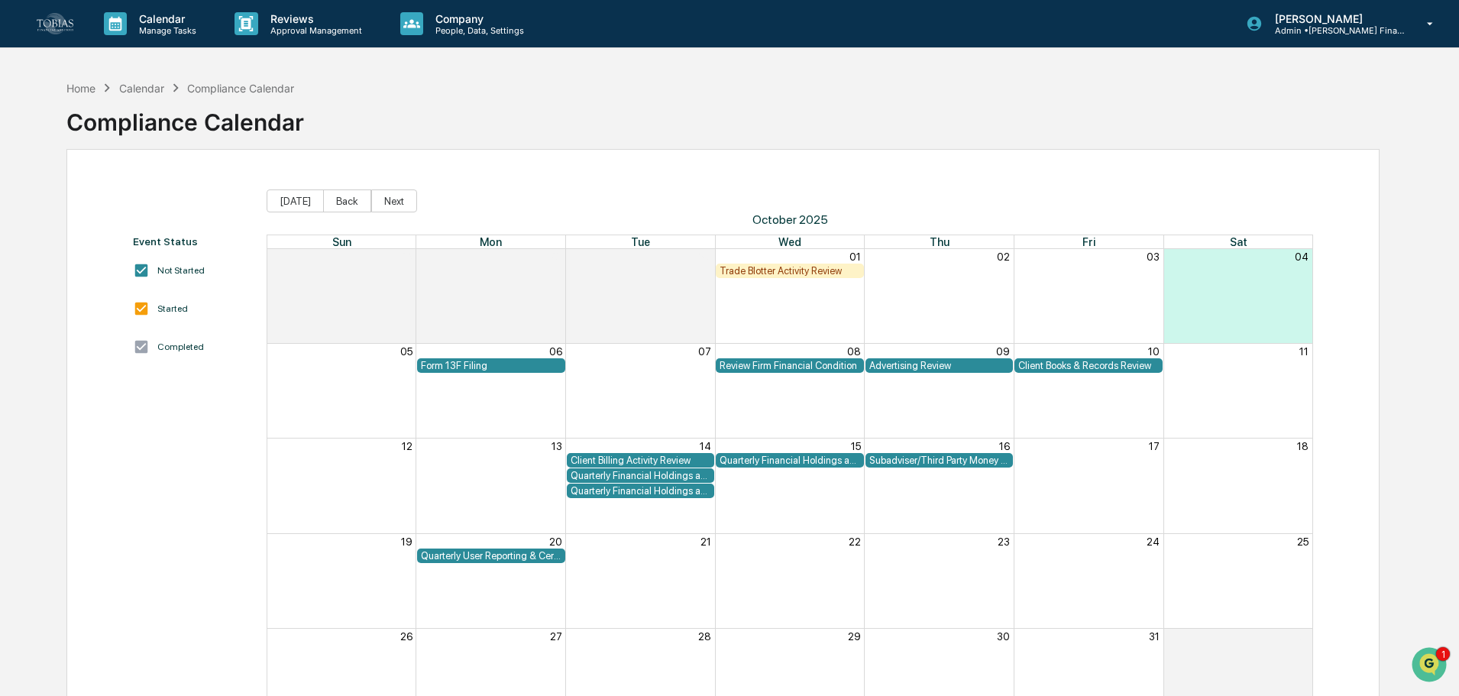
click at [794, 460] on div "Quarterly Financial Holdings and Accounts Reporting" at bounding box center [790, 460] width 141 height 11
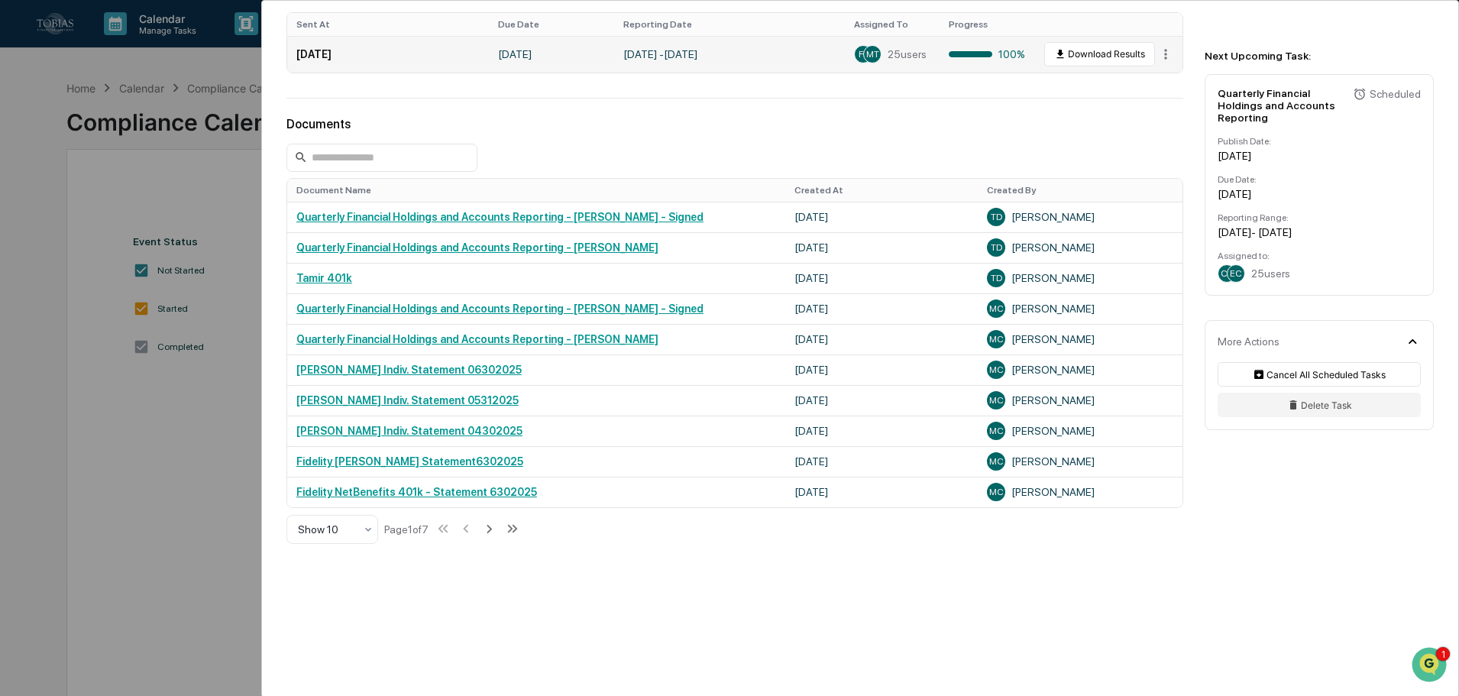
scroll to position [702, 0]
click at [118, 489] on div "User Tasks Quarterly Financial Holdings and Accounts Reporting Quarterly Financ…" at bounding box center [729, 348] width 1459 height 696
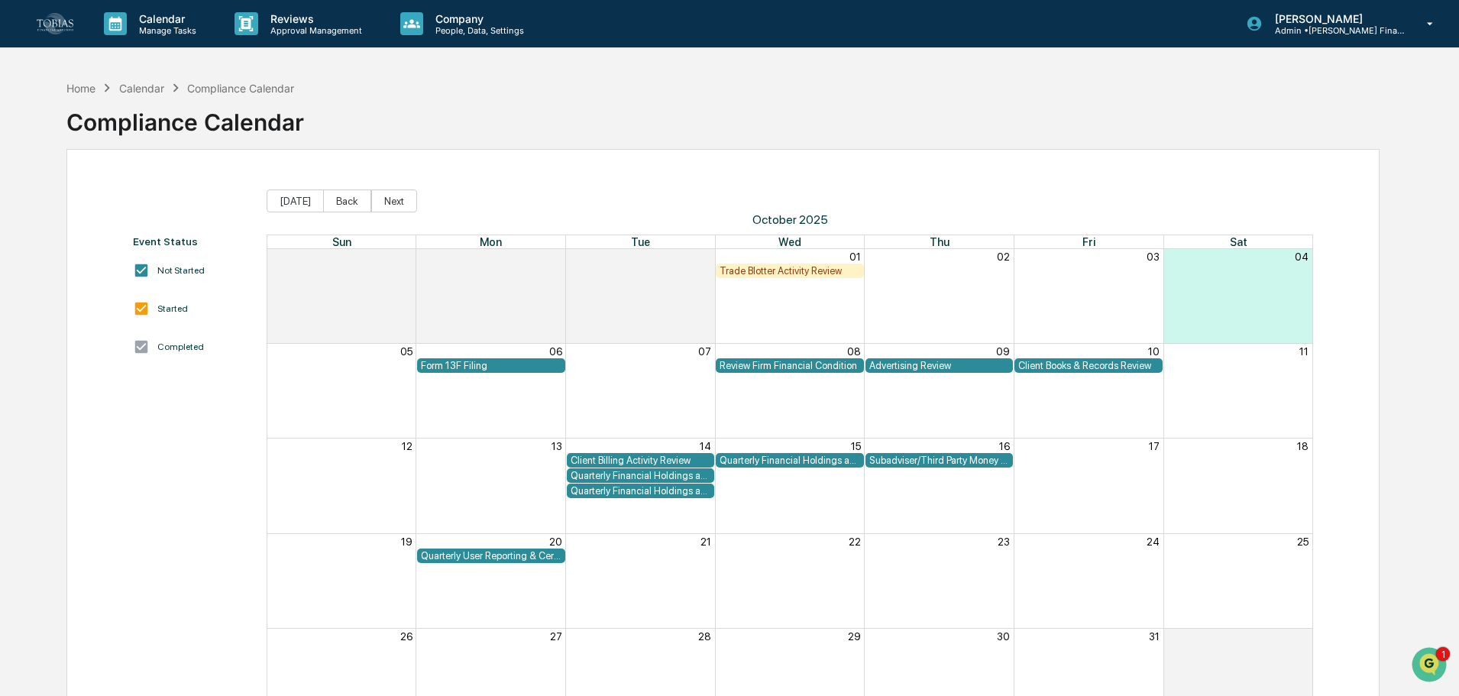
click at [222, 513] on div "Event Status Not Started Started Completed" at bounding box center [192, 479] width 118 height 489
click at [147, 32] on p "Manage Tasks" at bounding box center [165, 30] width 77 height 11
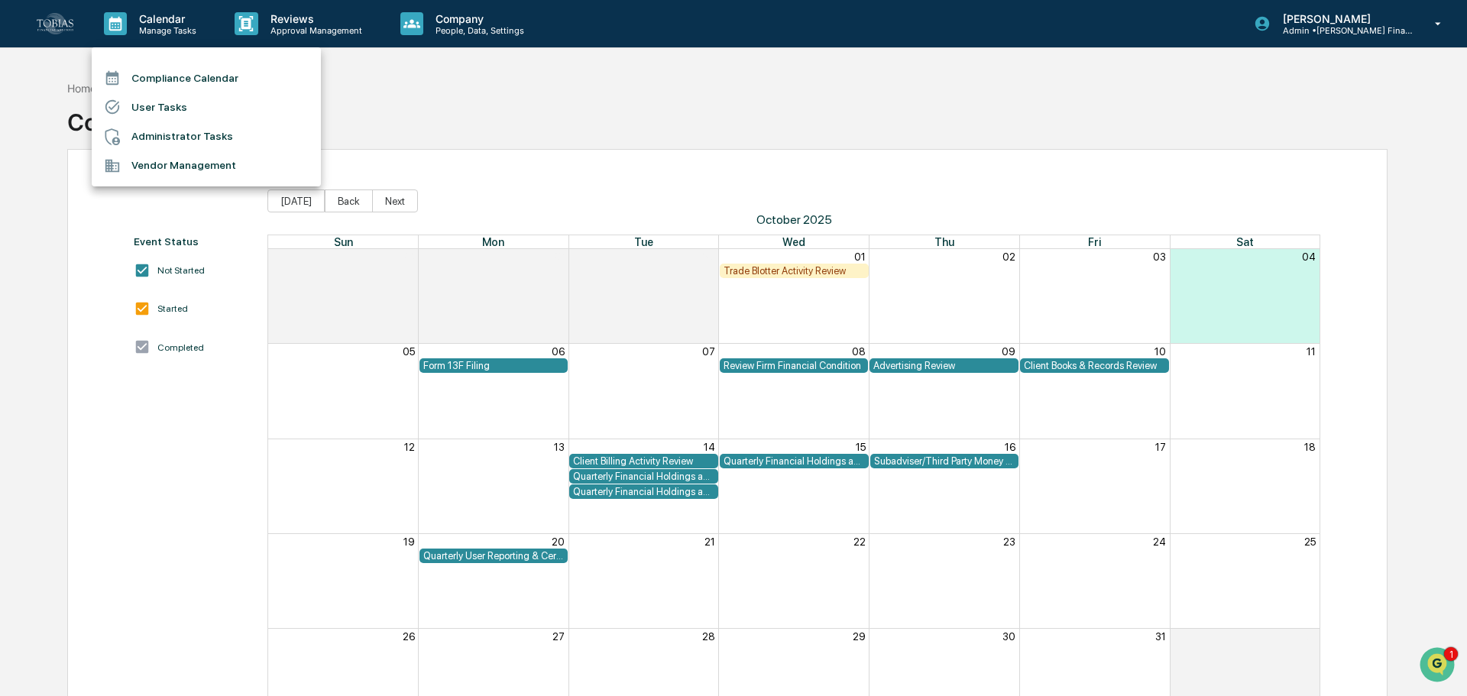
click at [296, 31] on div at bounding box center [733, 348] width 1467 height 696
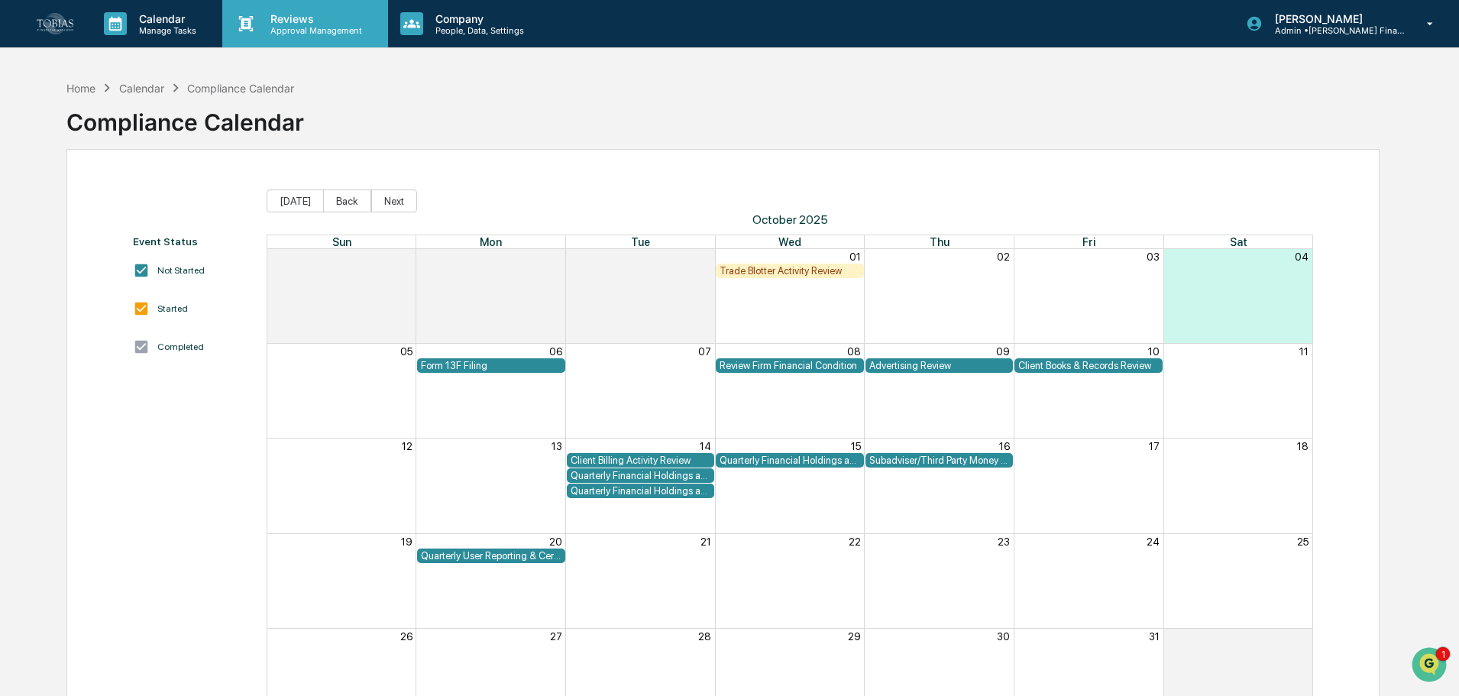
click at [309, 18] on p "Reviews" at bounding box center [314, 18] width 112 height 13
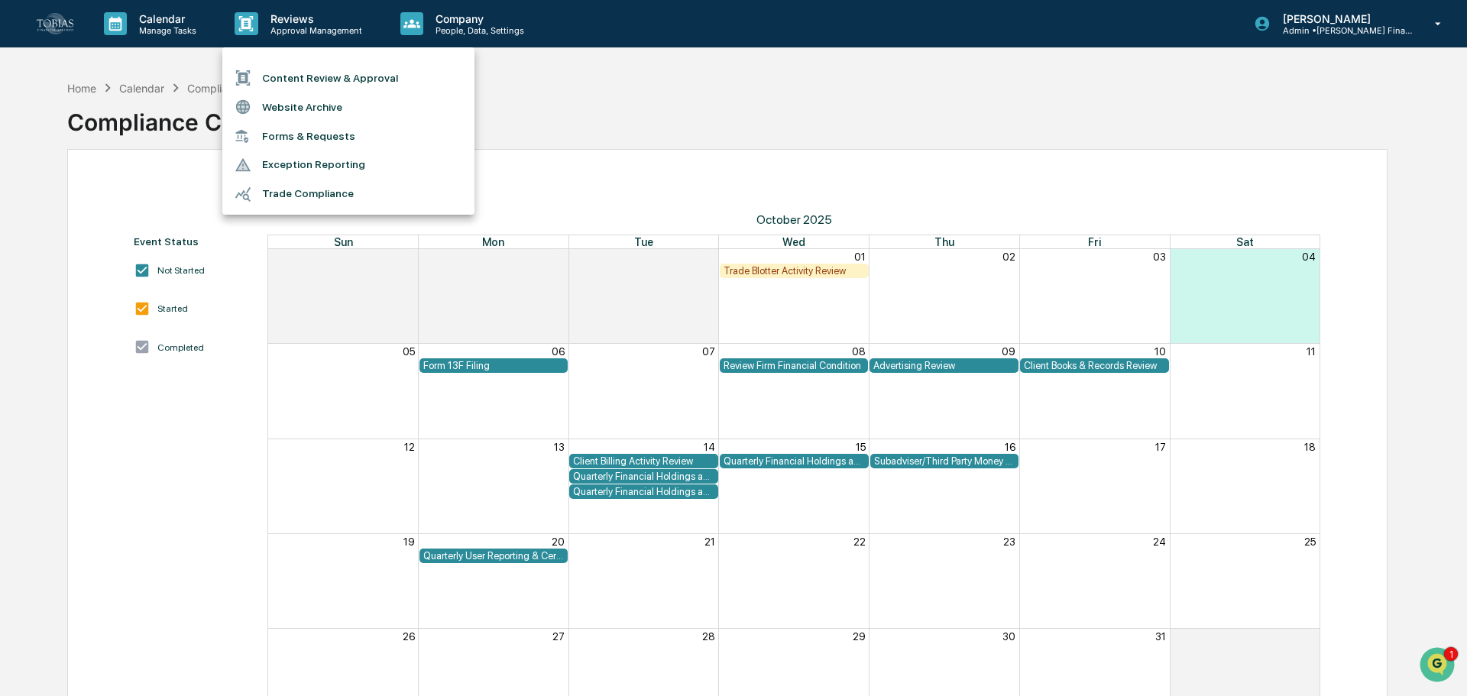
click at [380, 80] on li "Content Review & Approval" at bounding box center [348, 77] width 252 height 29
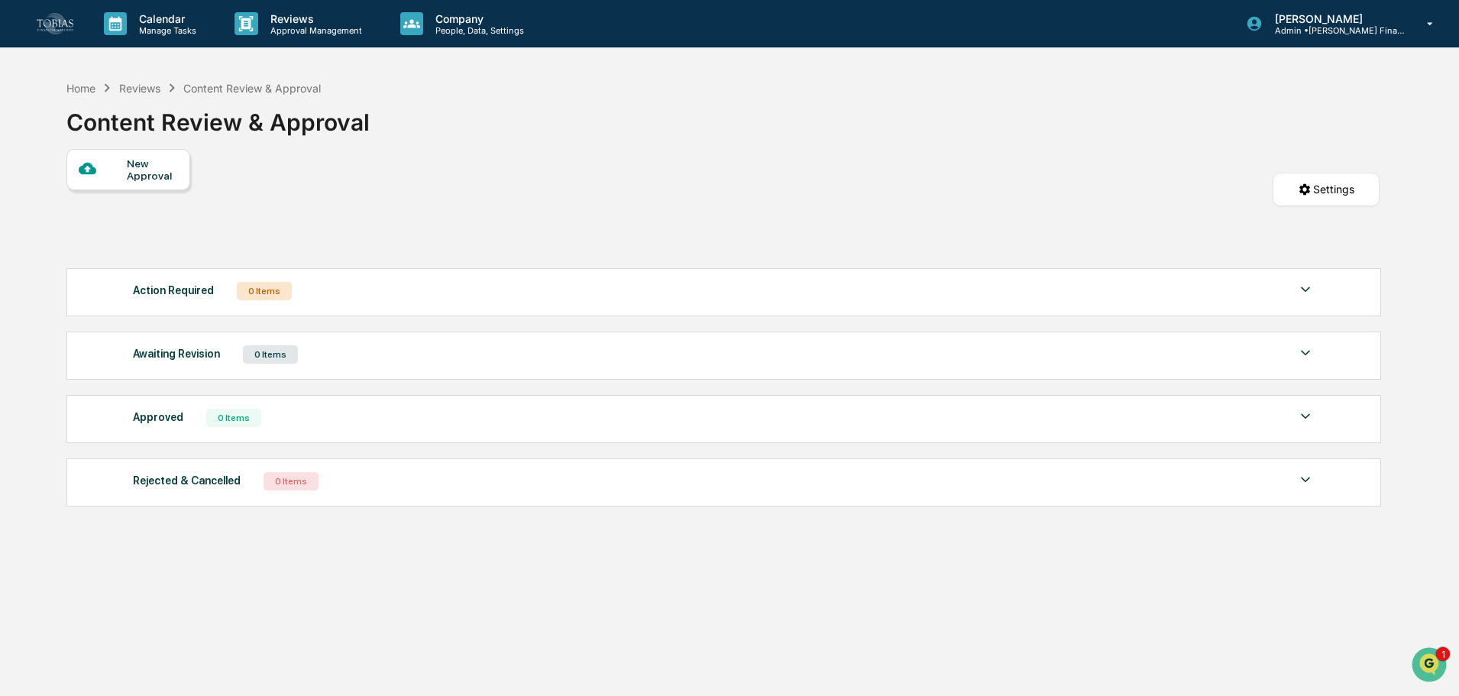
click at [364, 284] on div "Action Required 0 Items" at bounding box center [724, 290] width 1182 height 21
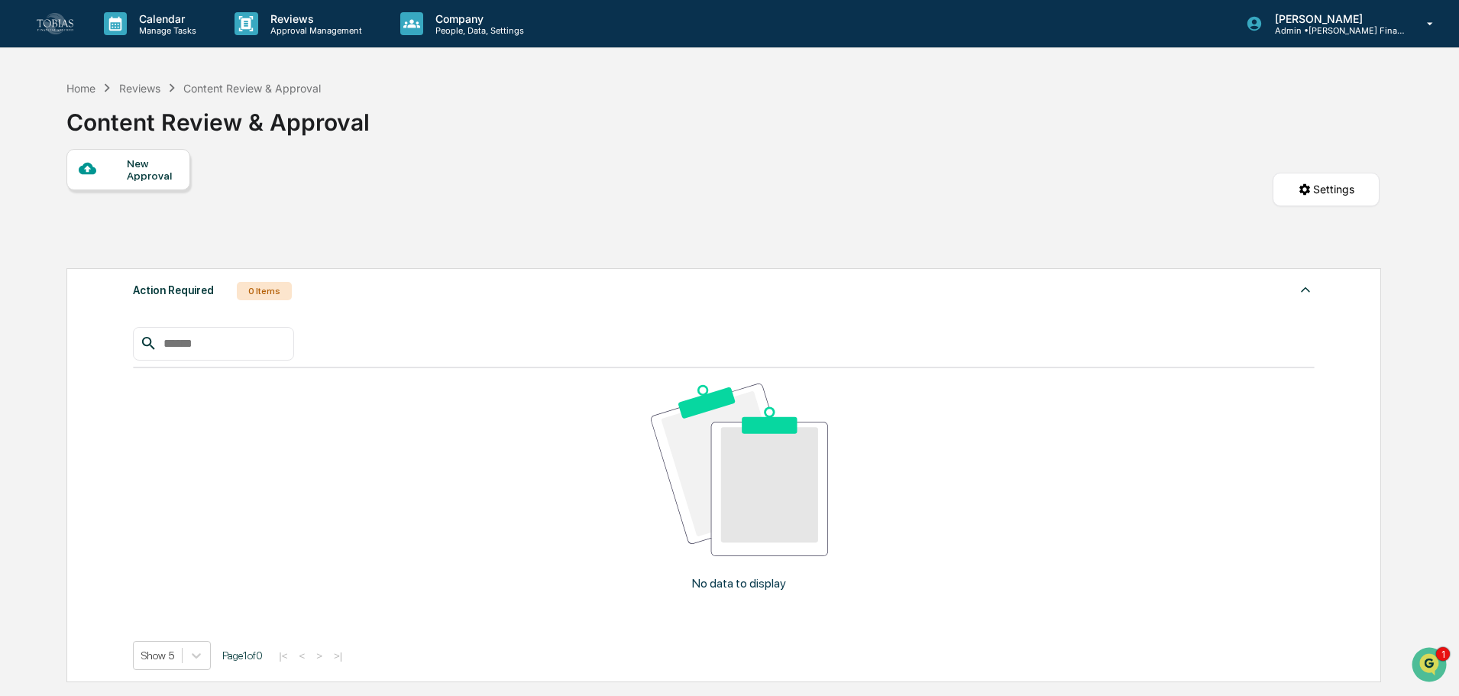
click at [364, 284] on div "Action Required 0 Items" at bounding box center [724, 290] width 1182 height 21
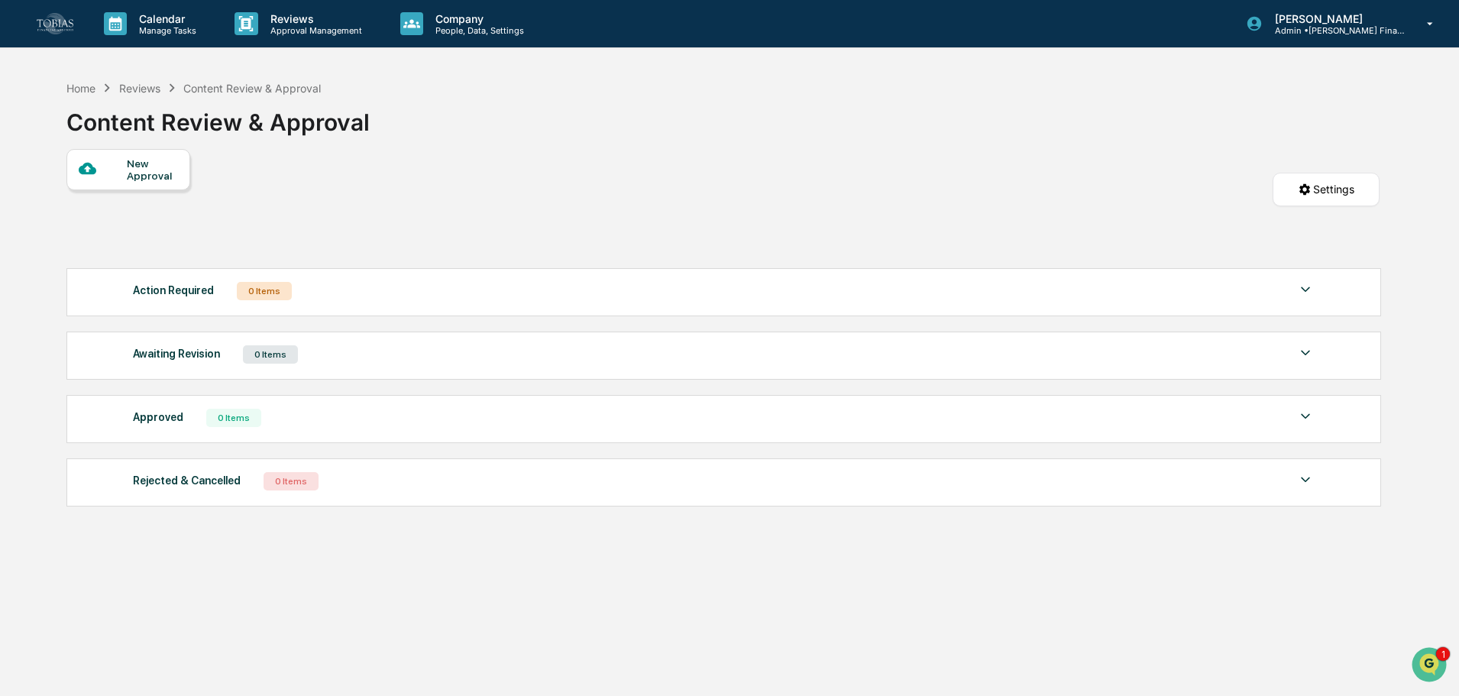
click at [145, 168] on div "New Approval" at bounding box center [152, 169] width 51 height 24
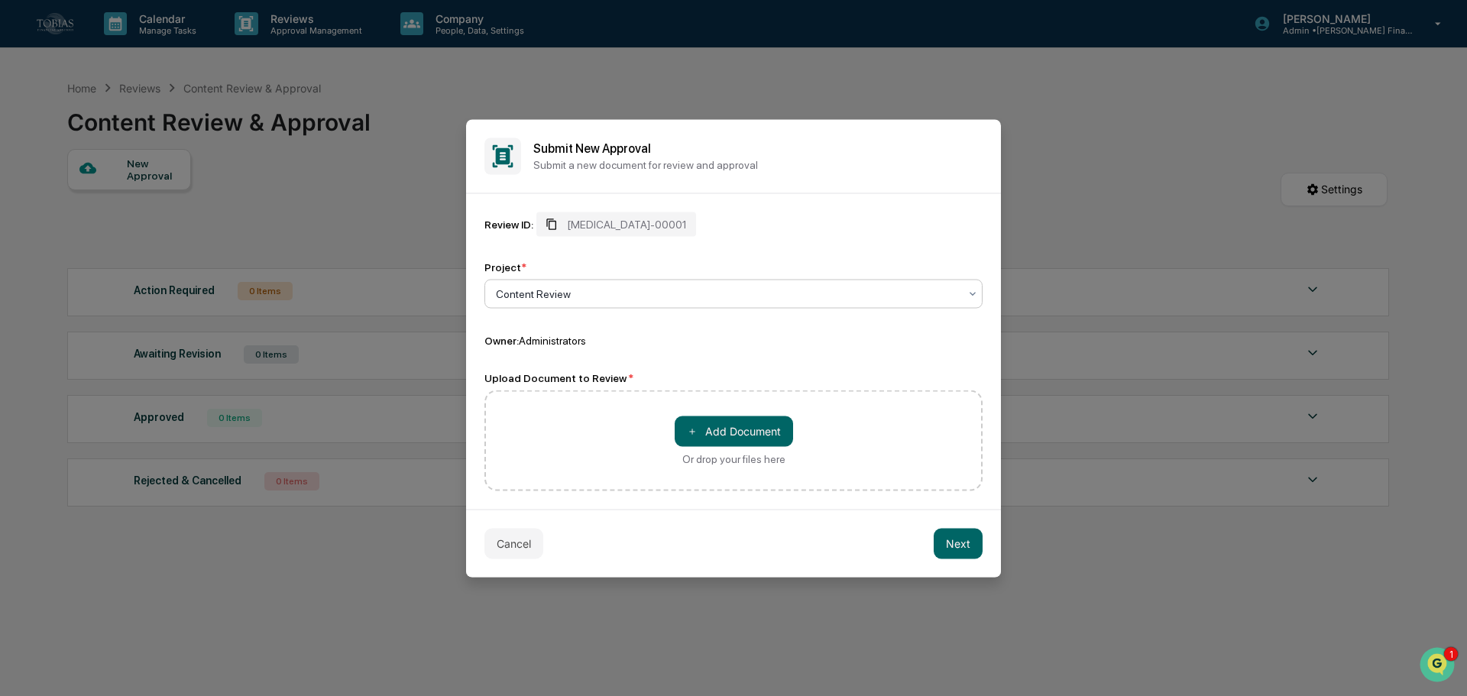
click at [600, 222] on span "[MEDICAL_DATA]-00001" at bounding box center [627, 224] width 120 height 12
click at [565, 218] on div "[MEDICAL_DATA]-00001" at bounding box center [616, 224] width 160 height 24
click at [540, 230] on div "[MEDICAL_DATA]-00001" at bounding box center [616, 224] width 160 height 24
click at [579, 228] on span "[MEDICAL_DATA]-00001" at bounding box center [627, 224] width 120 height 12
click at [697, 228] on div "Review ID: [MEDICAL_DATA]-00001" at bounding box center [733, 224] width 498 height 24
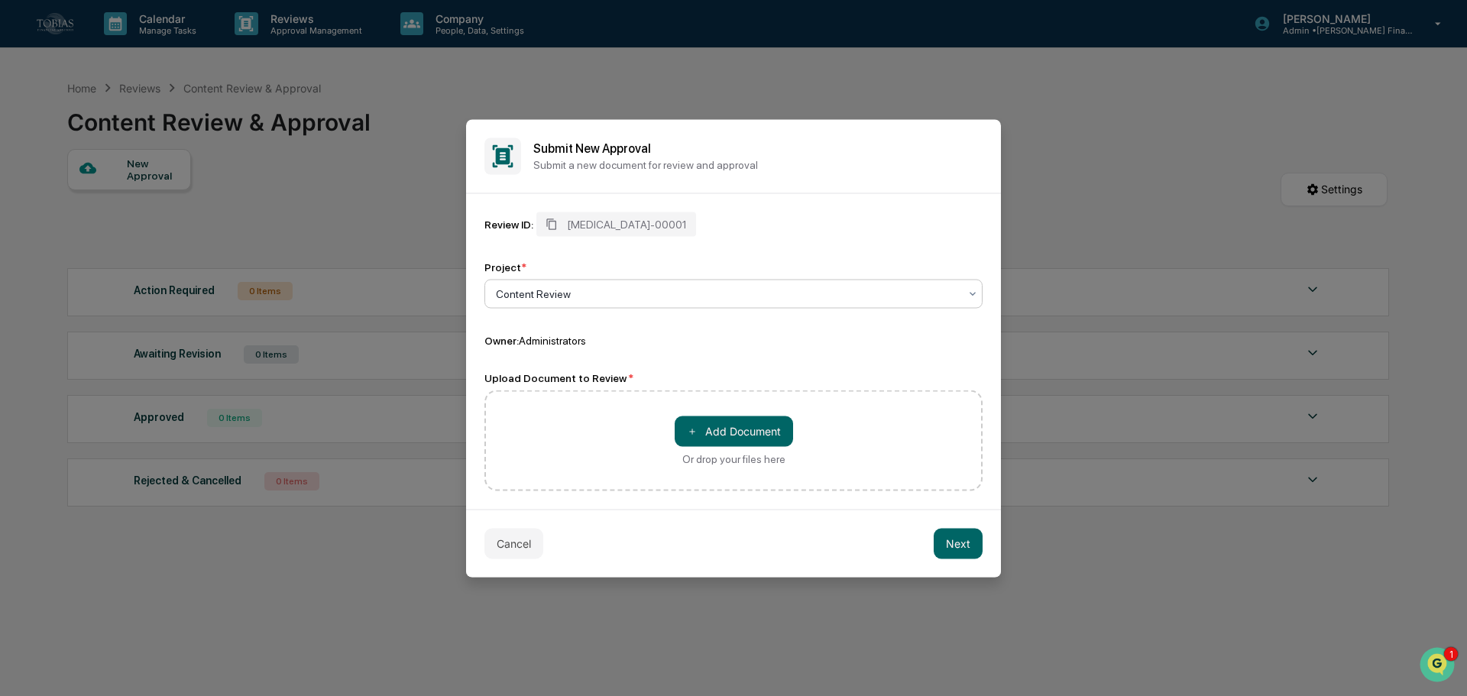
click at [641, 292] on div at bounding box center [727, 293] width 463 height 15
click at [720, 258] on div "Review ID: [MEDICAL_DATA]-00001 Project * Content Review Owner: Administrators" at bounding box center [733, 279] width 498 height 135
click at [727, 406] on div "＋ Add Document Or drop your files here" at bounding box center [733, 440] width 498 height 101
click at [740, 433] on button "＋ Add Document" at bounding box center [734, 431] width 118 height 31
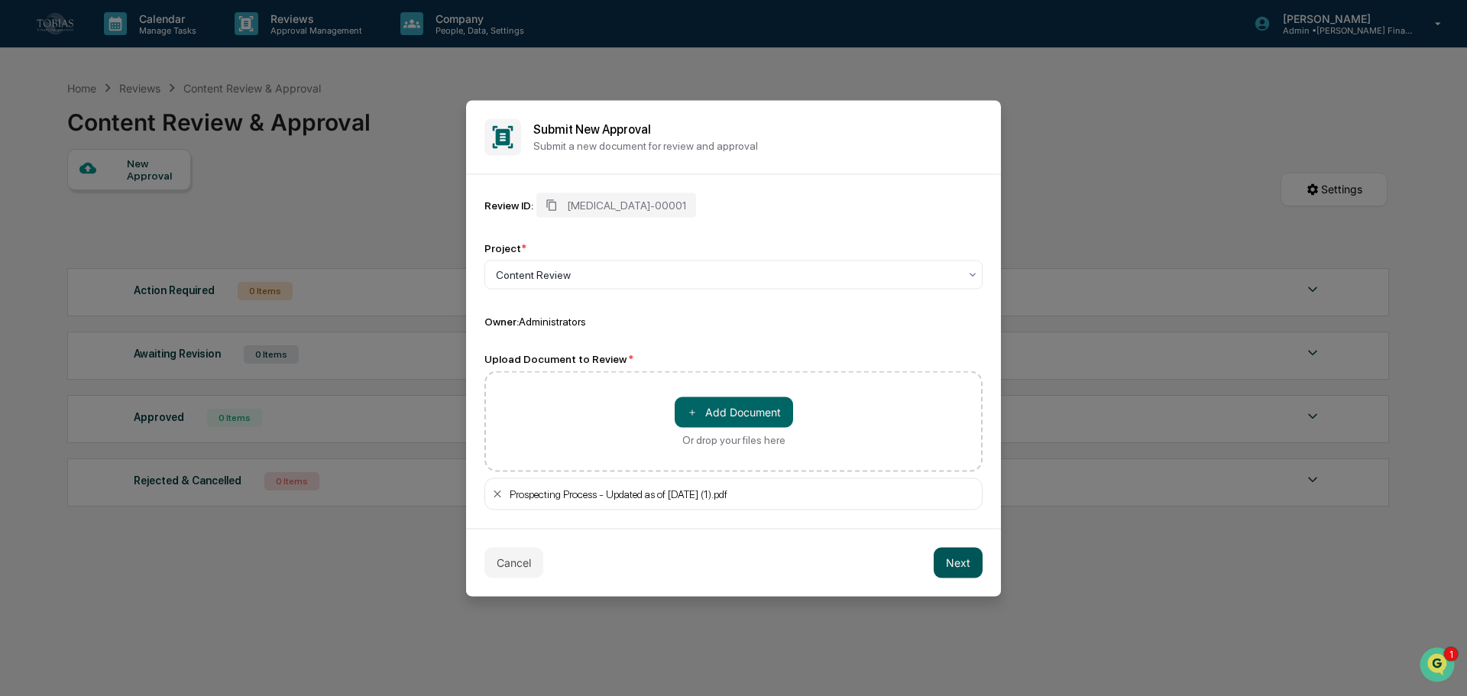
click at [971, 568] on button "Next" at bounding box center [958, 562] width 49 height 31
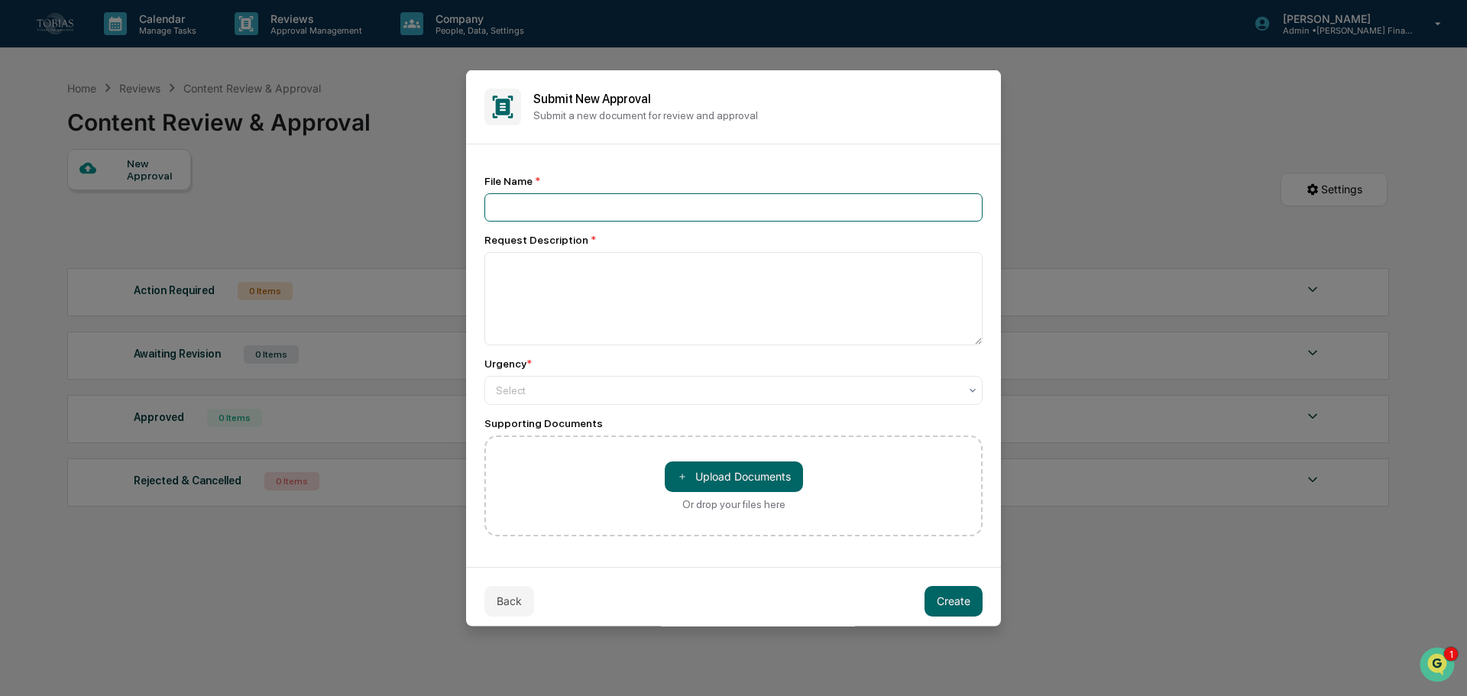
click at [591, 212] on input at bounding box center [733, 207] width 498 height 28
click at [552, 255] on textarea at bounding box center [733, 297] width 498 height 93
click at [557, 371] on div "Urgency * Select" at bounding box center [733, 380] width 498 height 47
click at [568, 393] on div at bounding box center [727, 389] width 463 height 15
click at [581, 366] on div "Urgency *" at bounding box center [733, 363] width 498 height 12
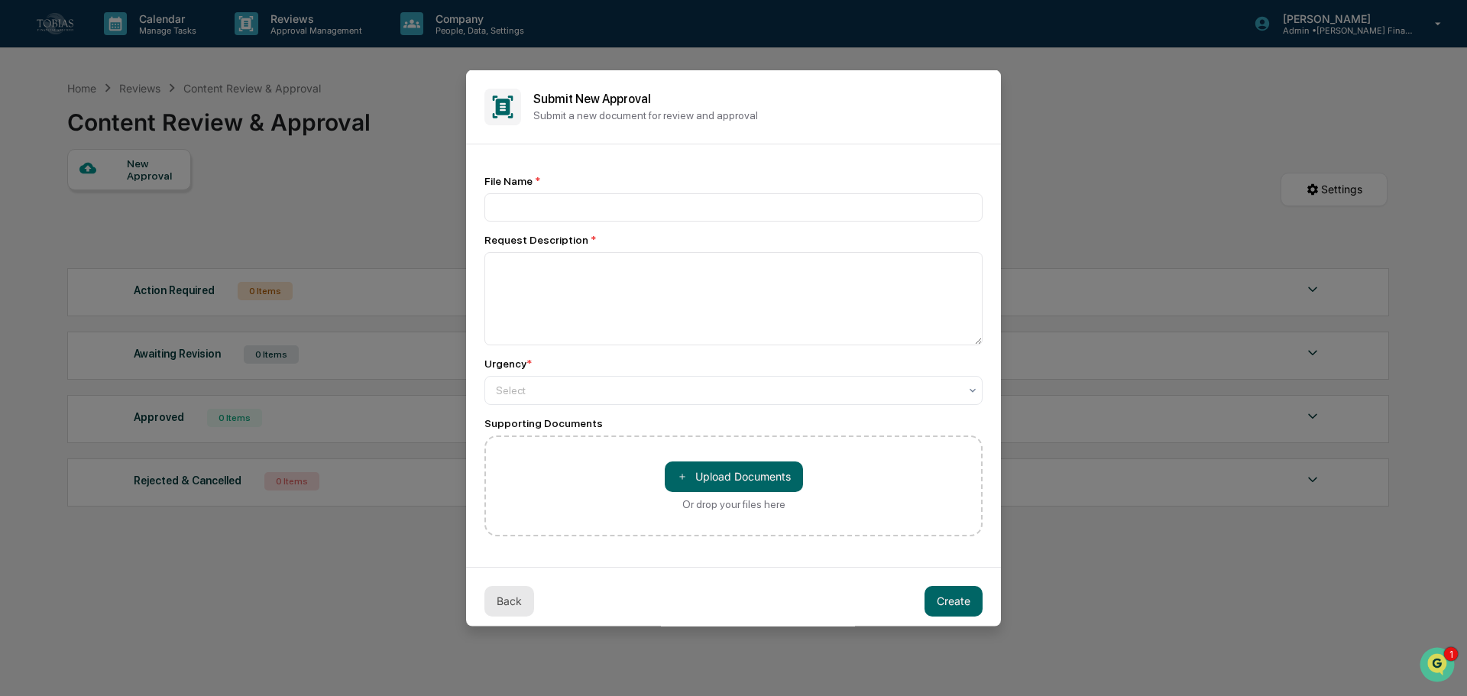
click at [513, 599] on button "Back" at bounding box center [509, 600] width 50 height 31
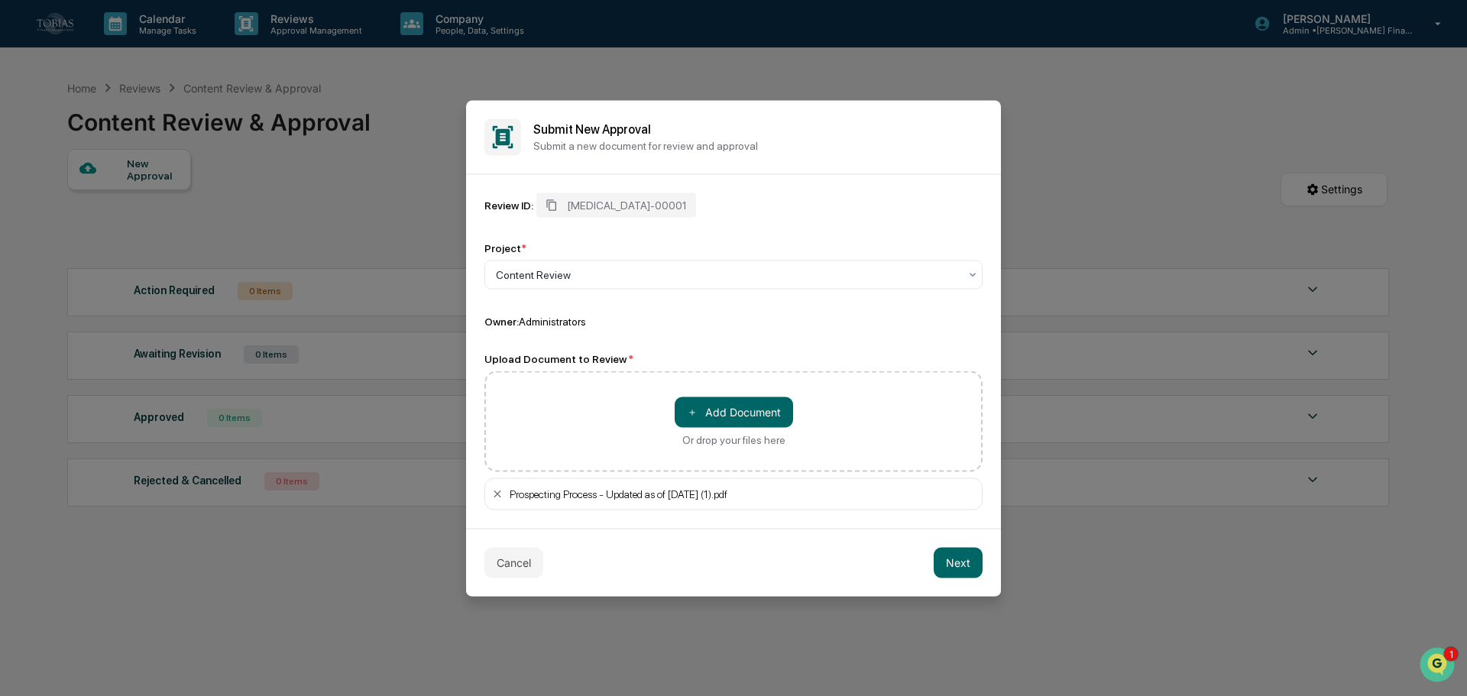
click at [491, 538] on div "Cancel Next" at bounding box center [733, 562] width 535 height 68
click at [510, 562] on button "Cancel" at bounding box center [513, 562] width 59 height 31
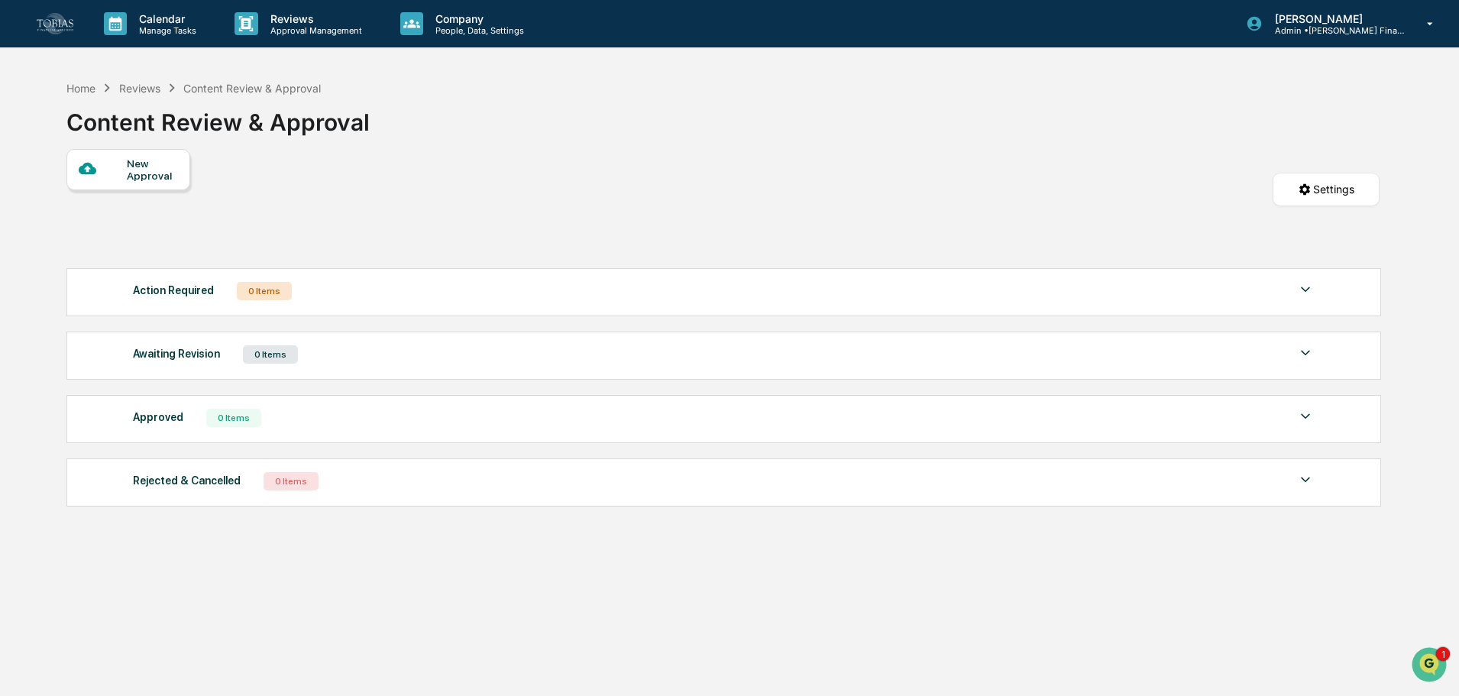
click at [309, 189] on div "New Approval Settings" at bounding box center [722, 205] width 1313 height 112
click at [309, 25] on p "Approval Management" at bounding box center [314, 30] width 112 height 11
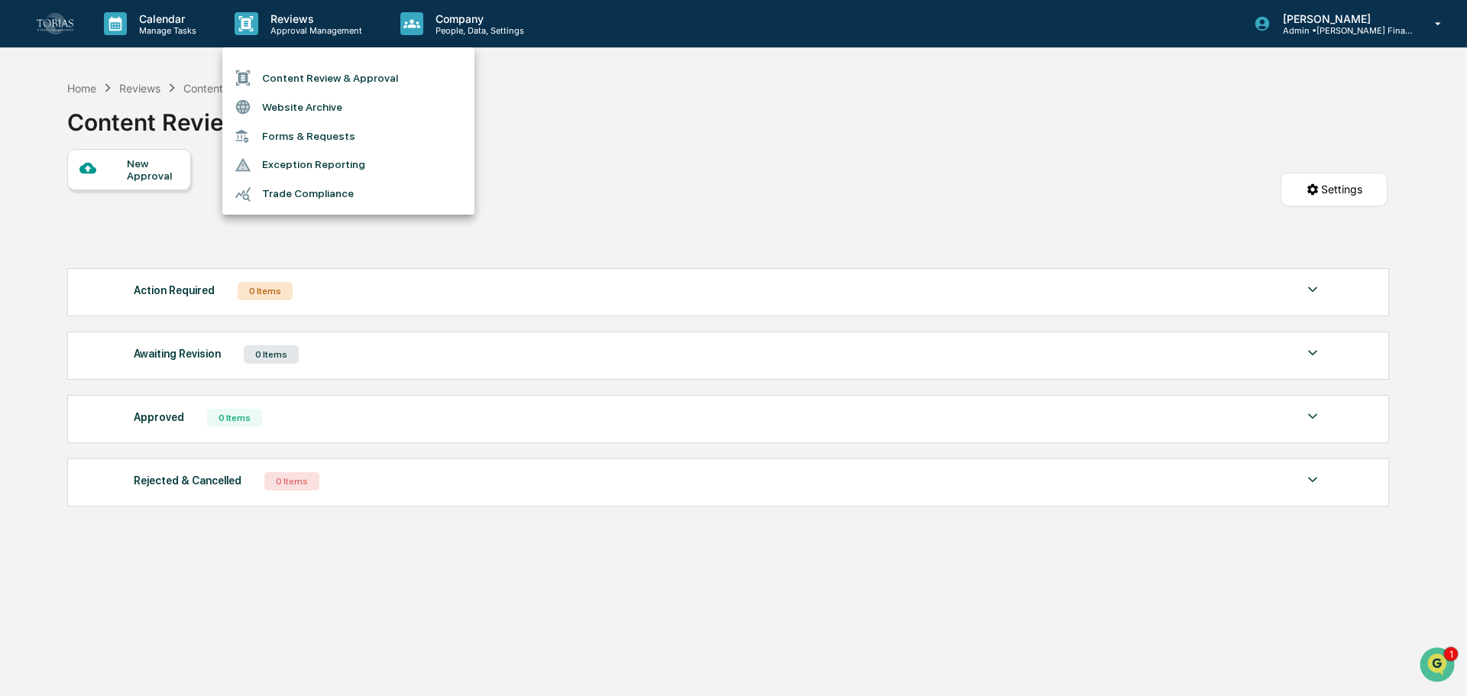
click at [452, 28] on div at bounding box center [733, 348] width 1467 height 696
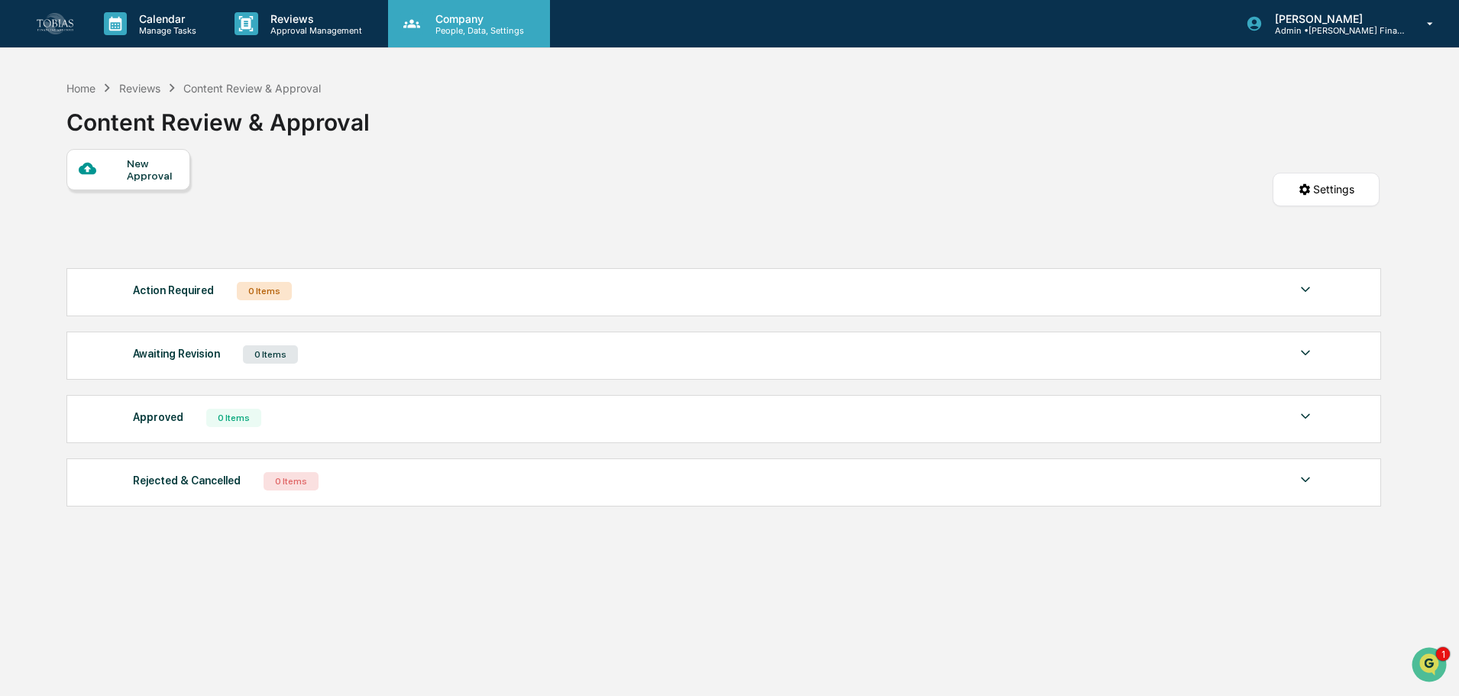
click at [473, 15] on p "Company" at bounding box center [477, 18] width 108 height 13
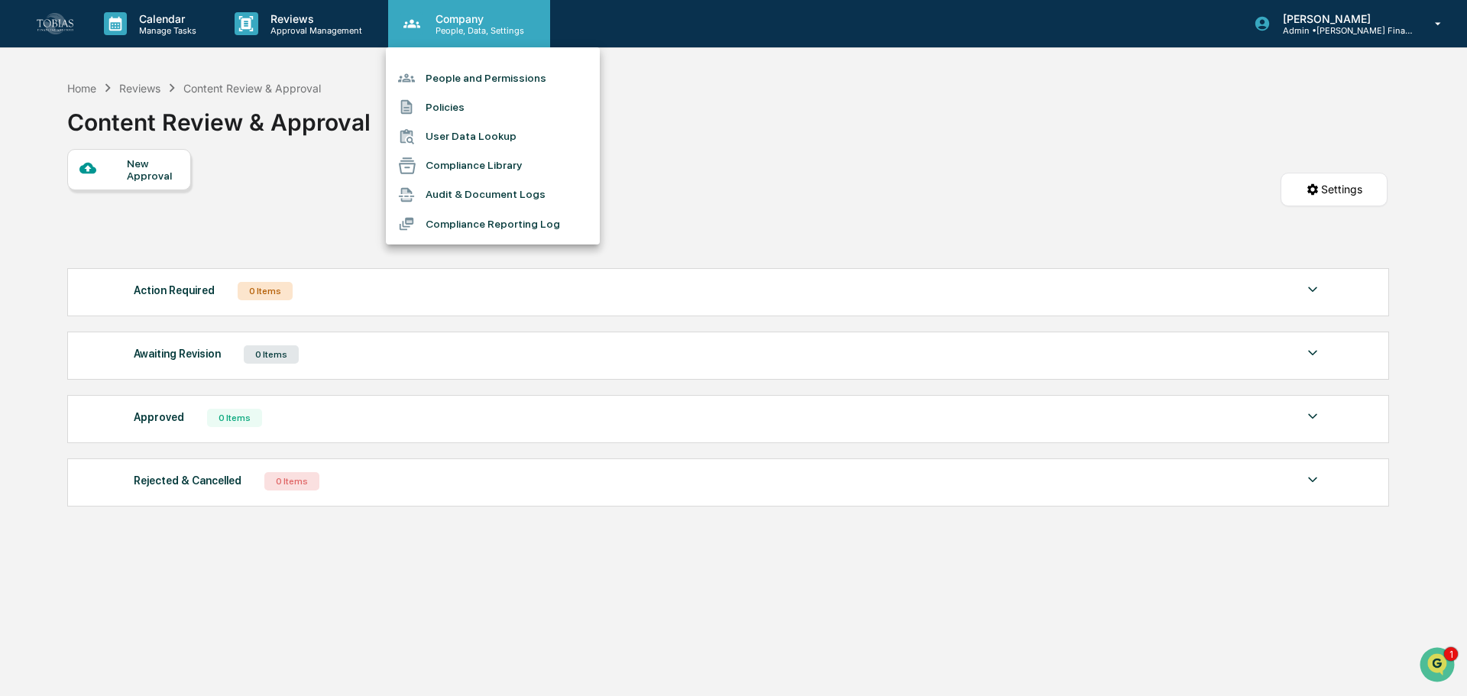
click at [473, 15] on div at bounding box center [733, 348] width 1467 height 696
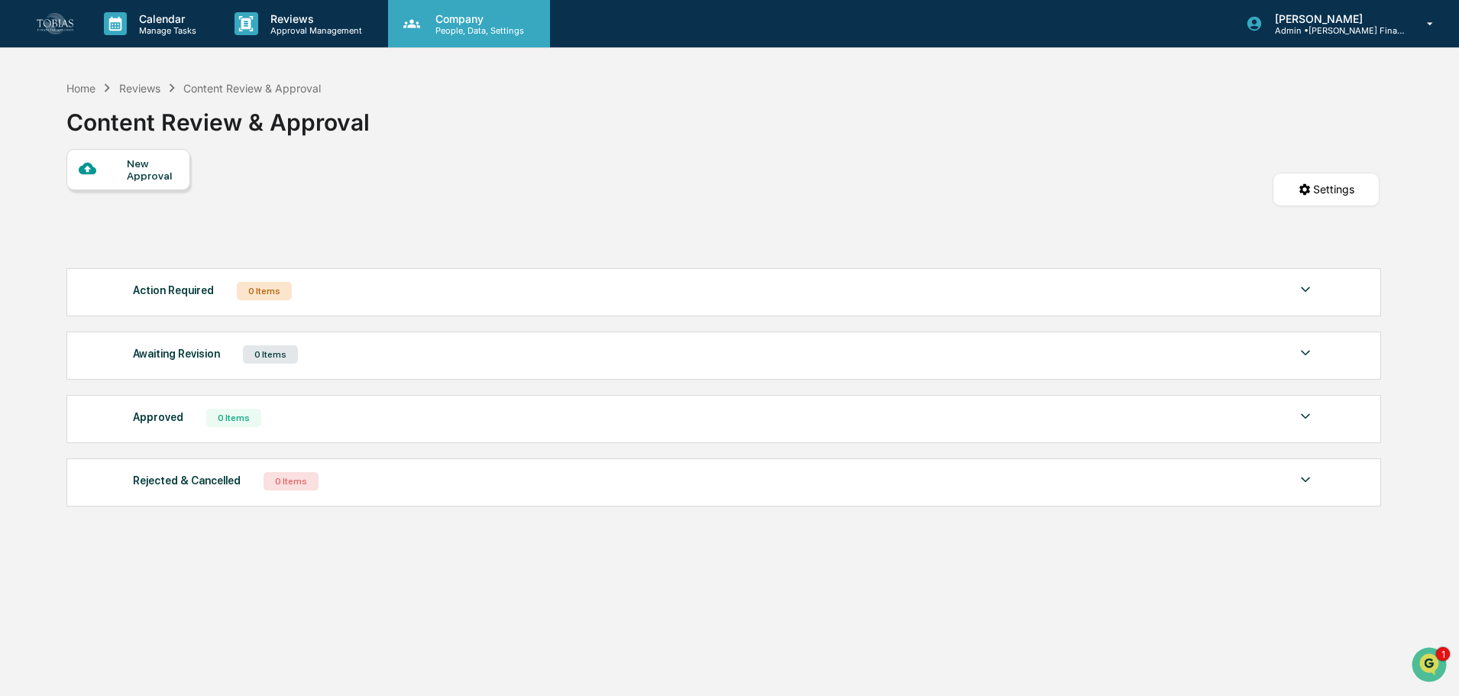
click at [474, 19] on p "Company" at bounding box center [477, 18] width 108 height 13
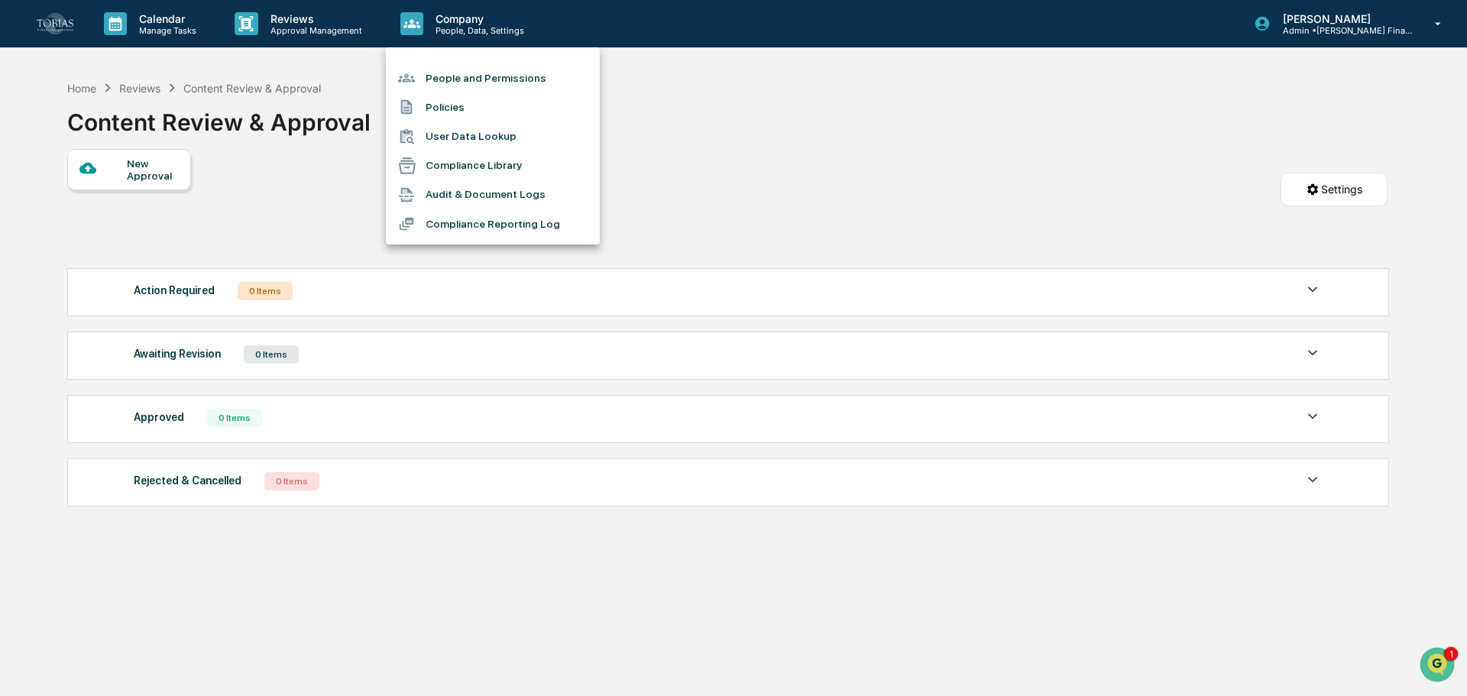
click at [506, 163] on li "Compliance Library" at bounding box center [493, 165] width 214 height 29
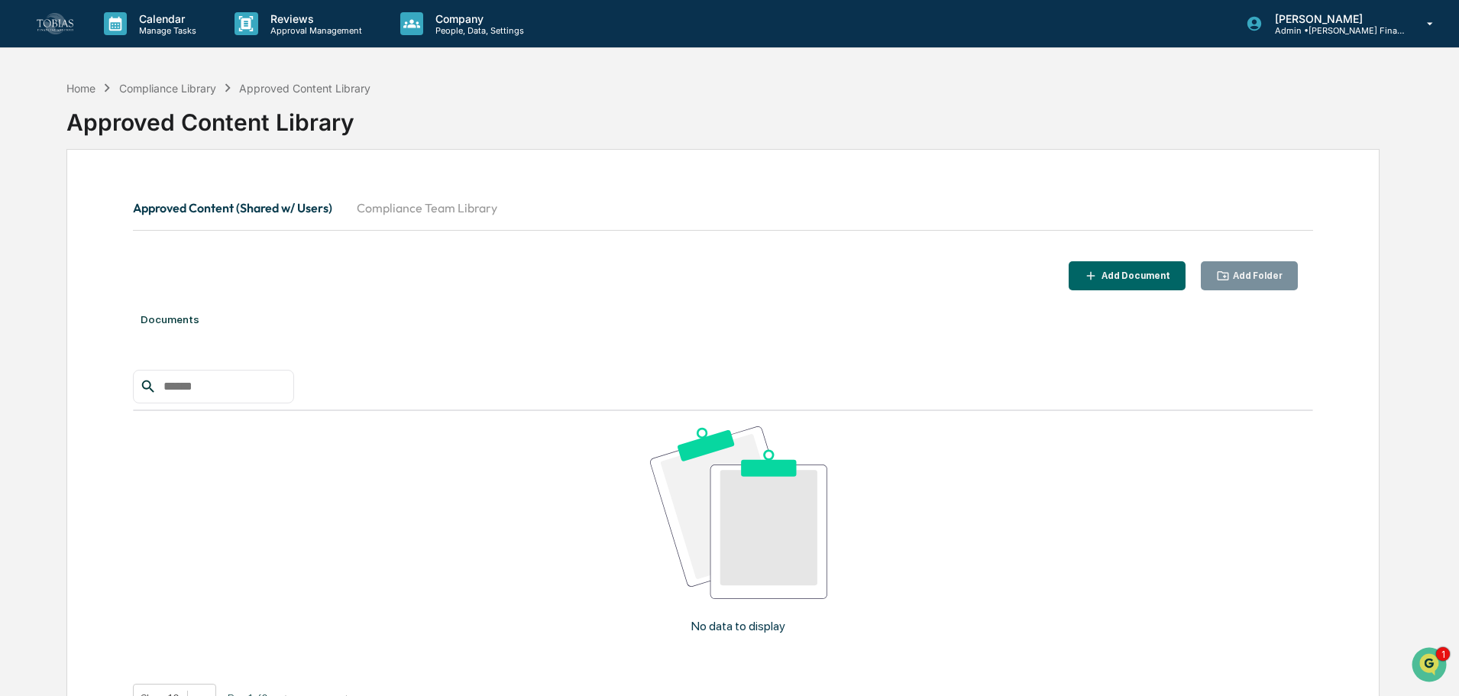
click at [373, 214] on button "Compliance Team Library" at bounding box center [427, 207] width 165 height 37
click at [251, 206] on button "Approved Content (Shared w/ Users)" at bounding box center [239, 207] width 212 height 37
click at [384, 207] on button "Compliance Team Library" at bounding box center [427, 207] width 165 height 37
click at [287, 203] on button "Approved Content (Shared w/ Users)" at bounding box center [239, 207] width 212 height 37
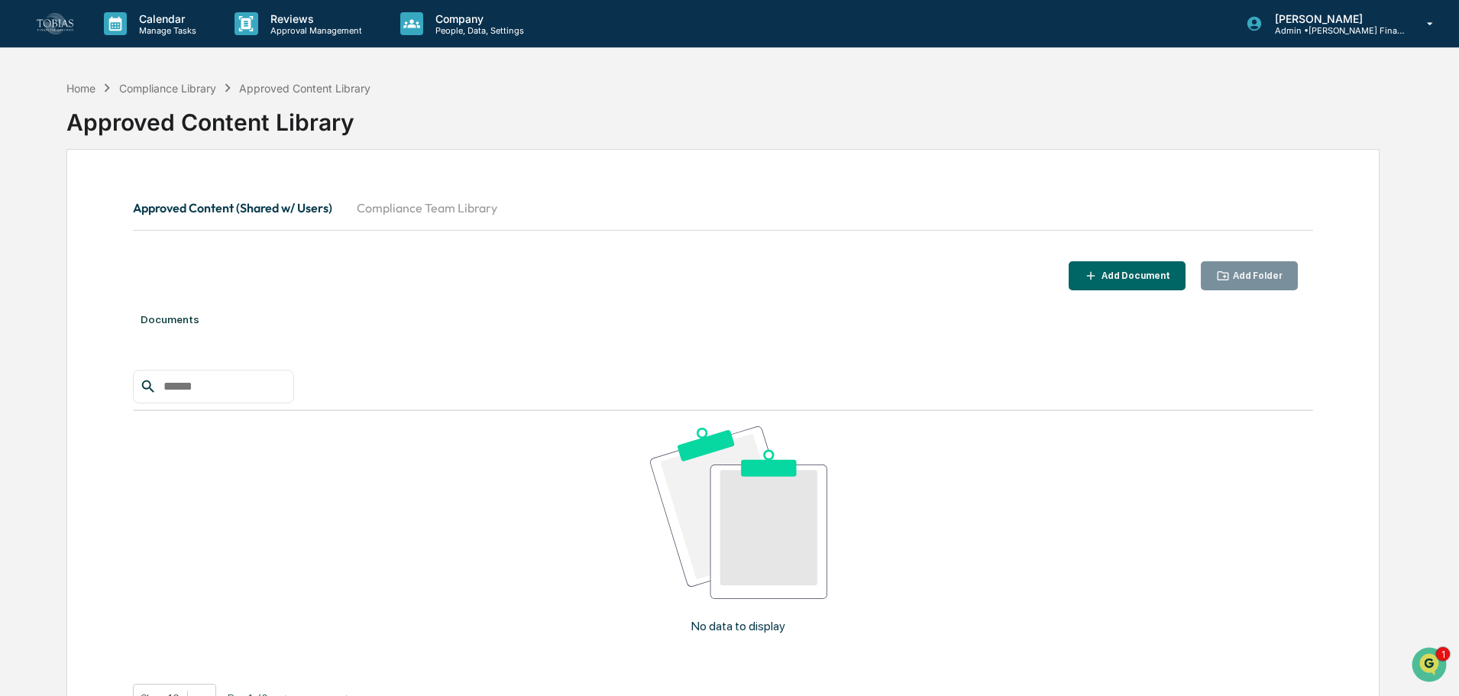
click at [1148, 272] on div "Add Document" at bounding box center [1135, 275] width 72 height 11
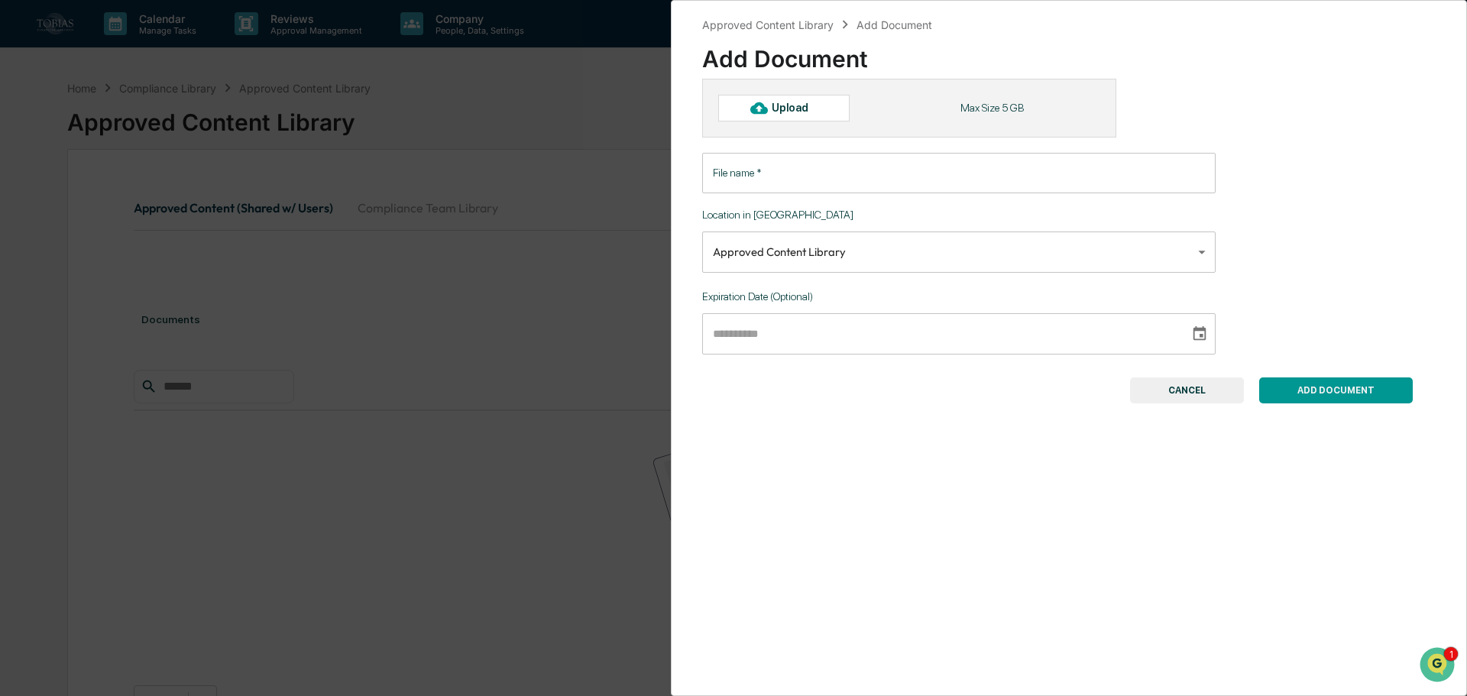
click at [854, 238] on body "**********" at bounding box center [733, 396] width 1467 height 793
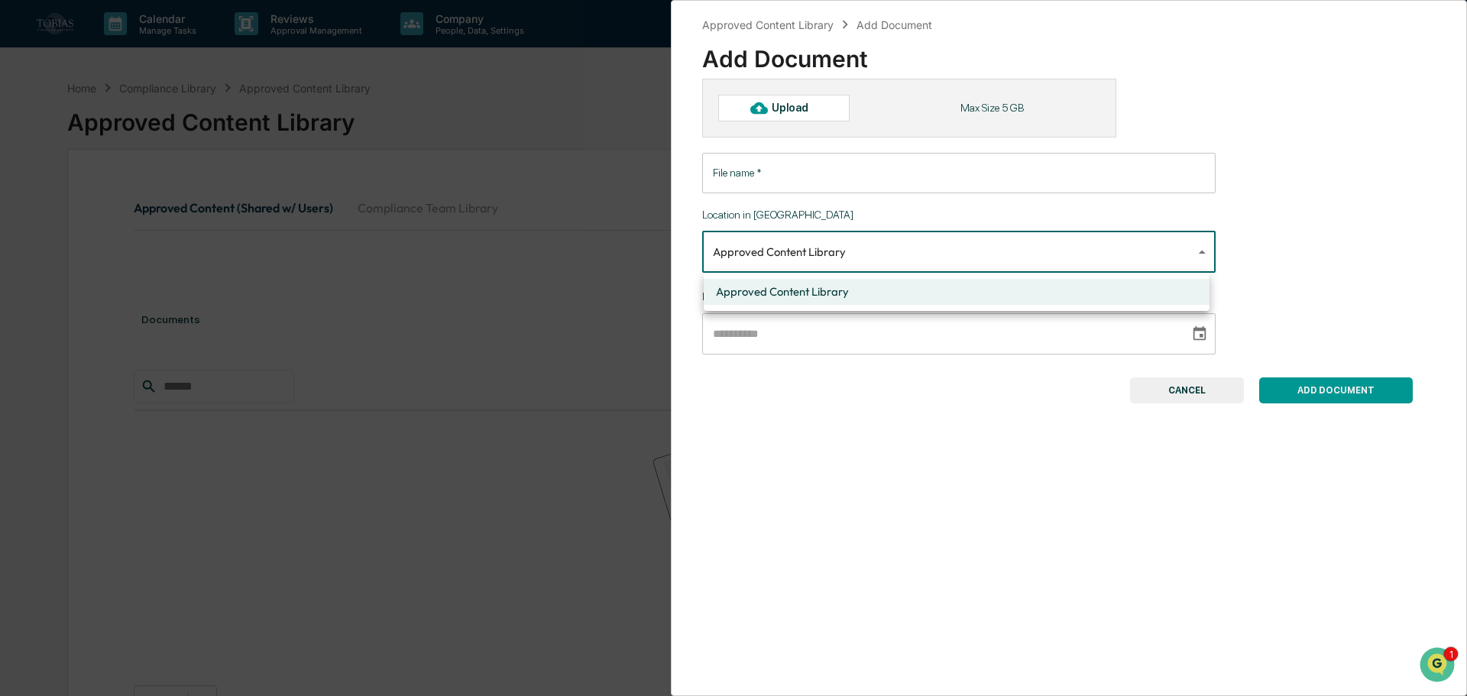
click at [854, 238] on div at bounding box center [733, 348] width 1467 height 696
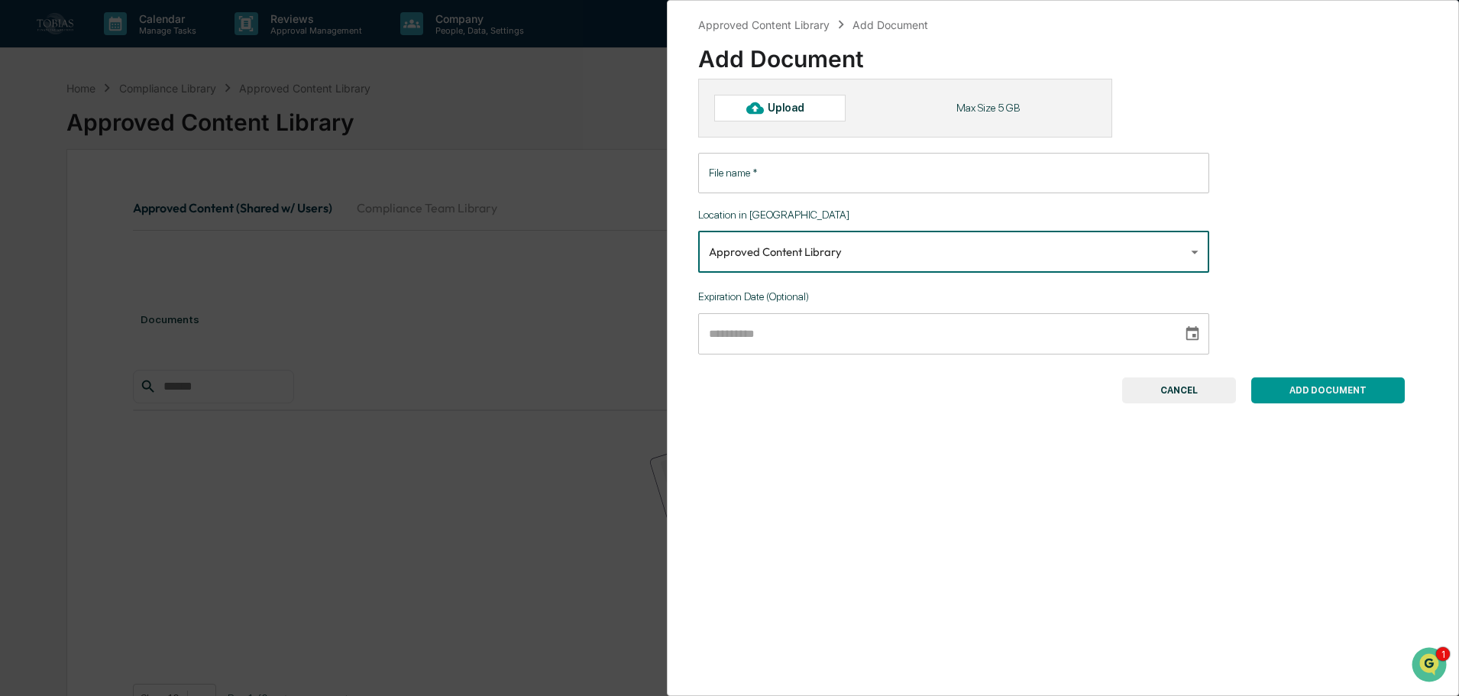
click at [881, 386] on div "ADD DOCUMENT CANCEL" at bounding box center [1051, 390] width 707 height 26
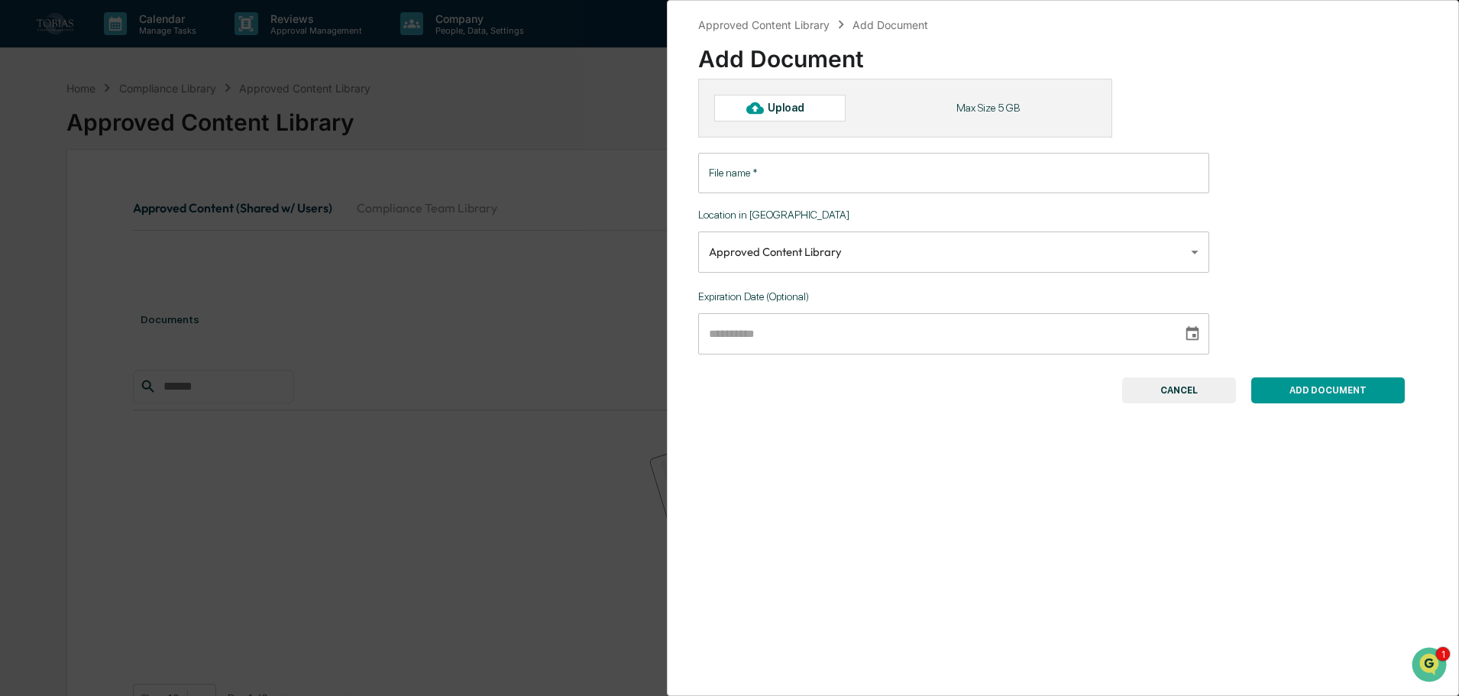
drag, startPoint x: 762, startPoint y: 284, endPoint x: 786, endPoint y: 294, distance: 25.7
click at [762, 287] on div "**********" at bounding box center [1063, 241] width 730 height 325
click at [1164, 378] on button "CANCEL" at bounding box center [1179, 390] width 114 height 26
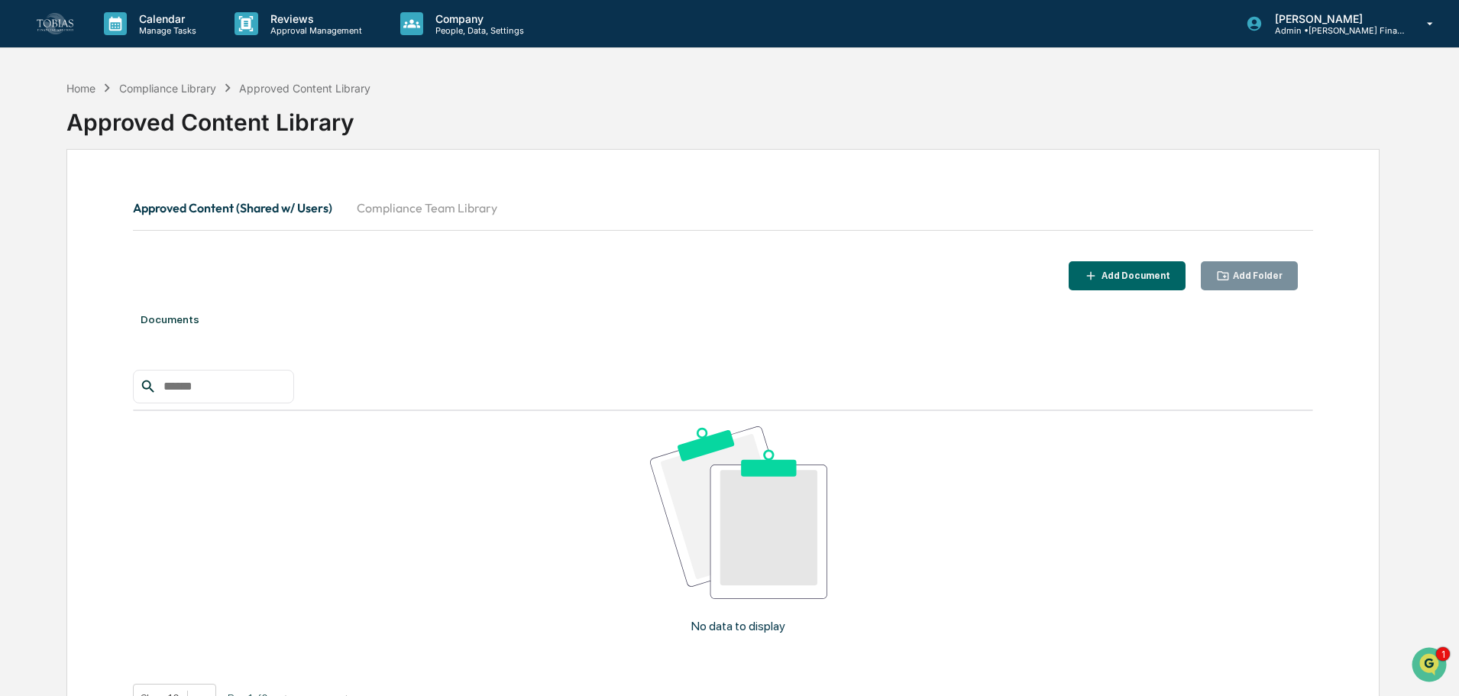
click at [39, 26] on img at bounding box center [55, 23] width 37 height 21
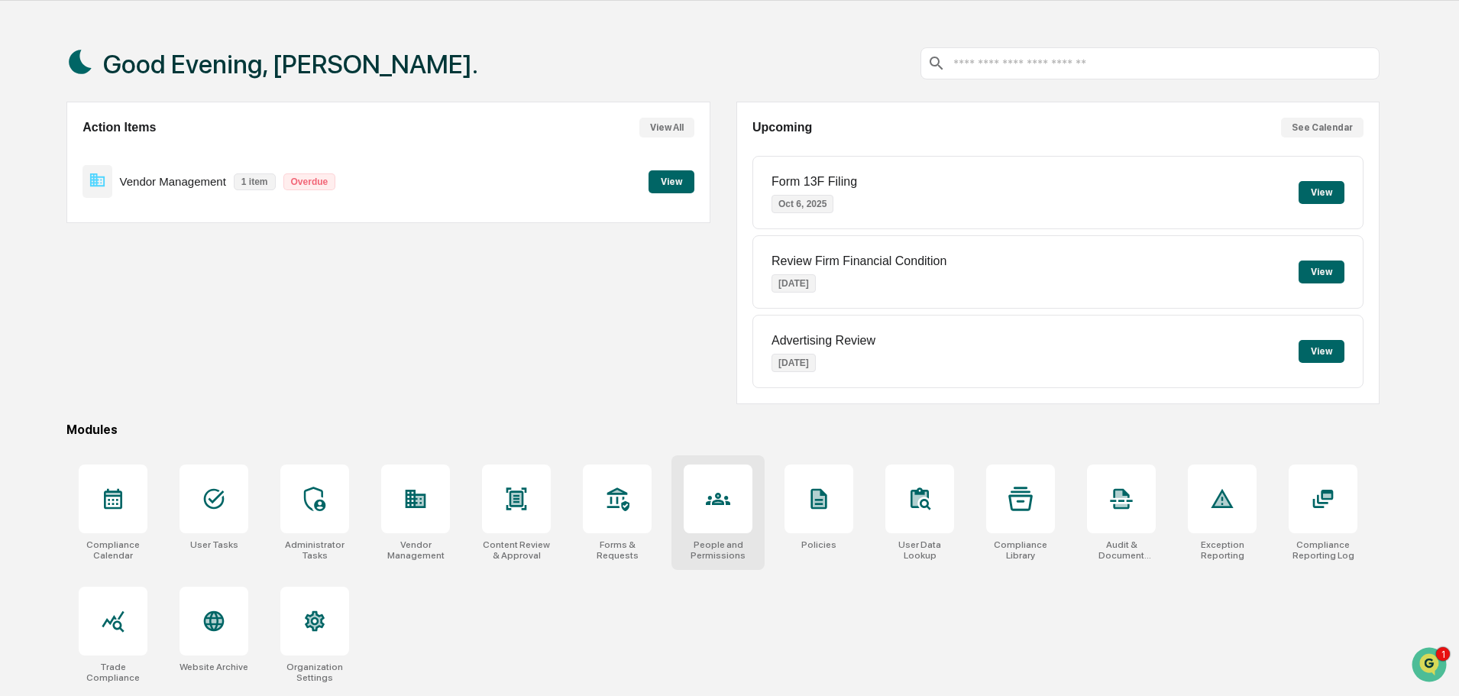
scroll to position [73, 0]
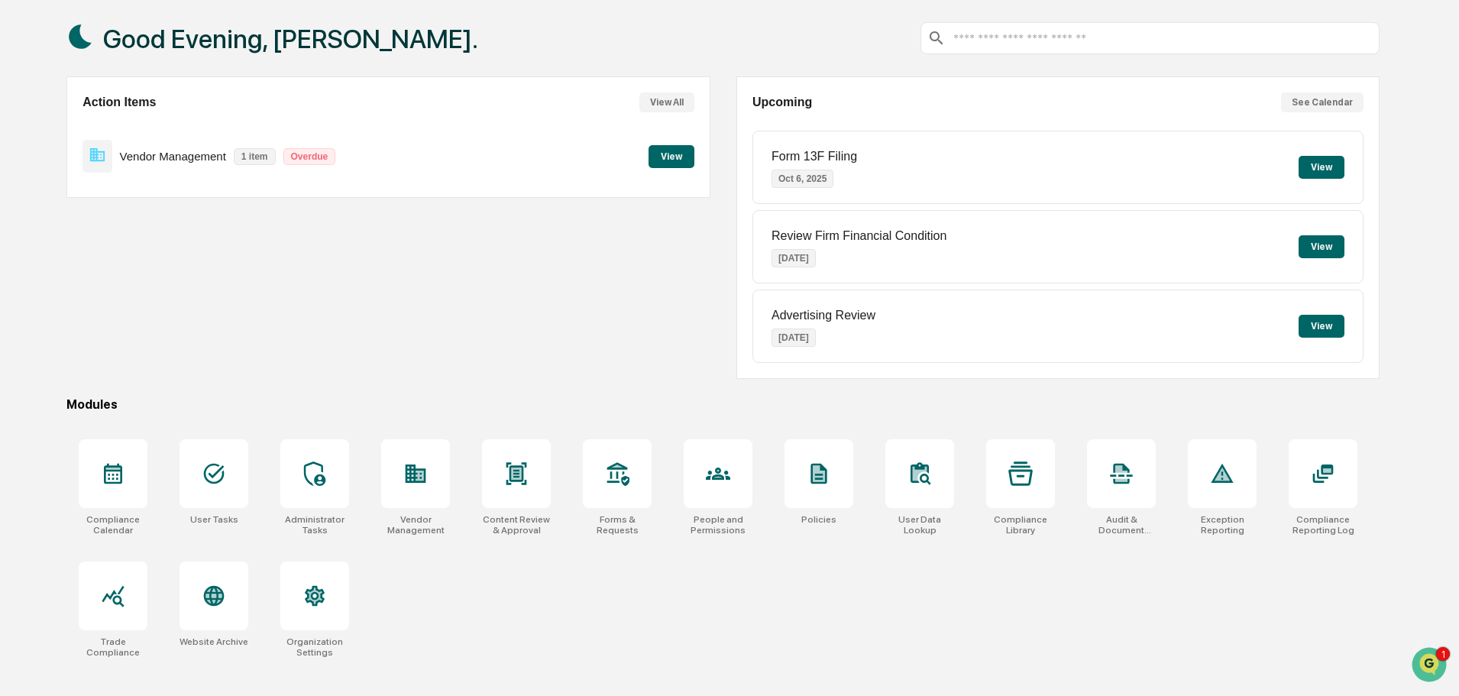
click at [723, 590] on div "Compliance Calendar User Tasks Administrator Tasks Vendor Management Content Re…" at bounding box center [722, 548] width 1313 height 237
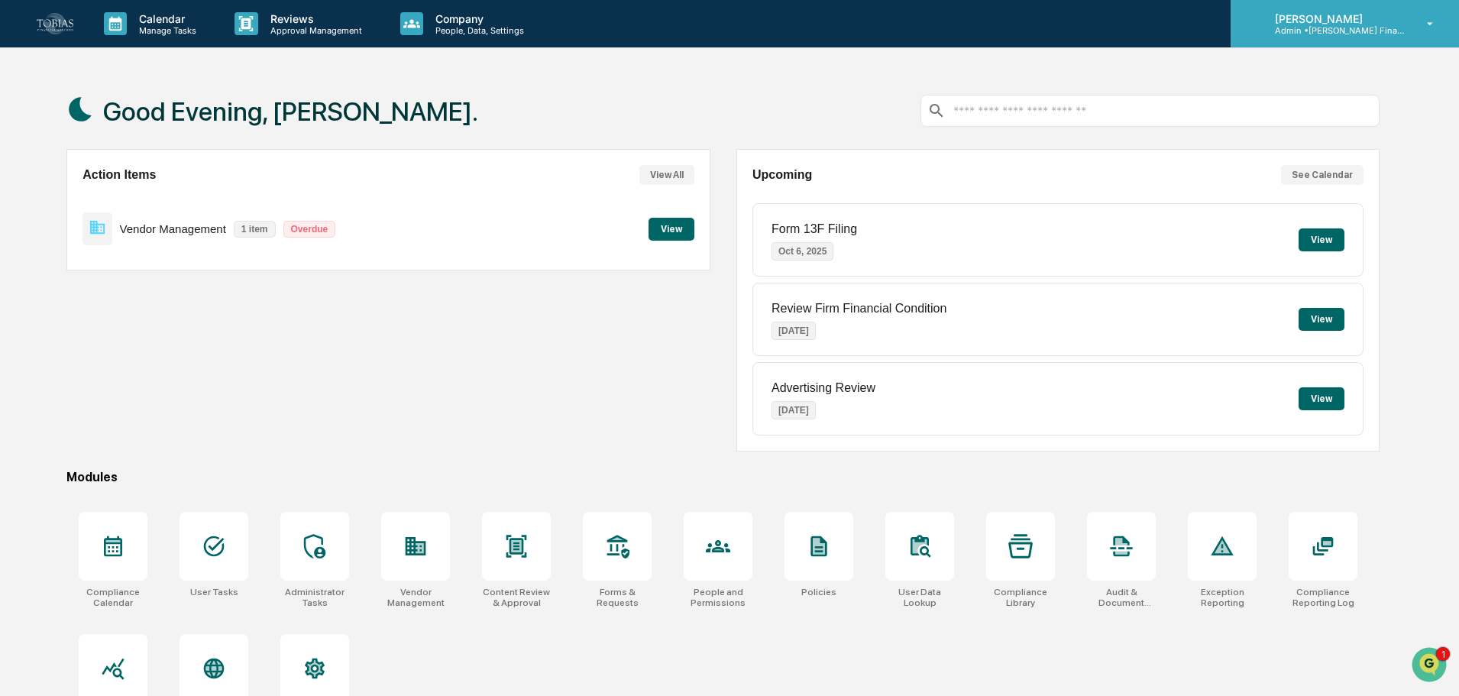
click at [1351, 9] on div "[PERSON_NAME] Admin • [PERSON_NAME] Financial Advisors" at bounding box center [1345, 23] width 228 height 47
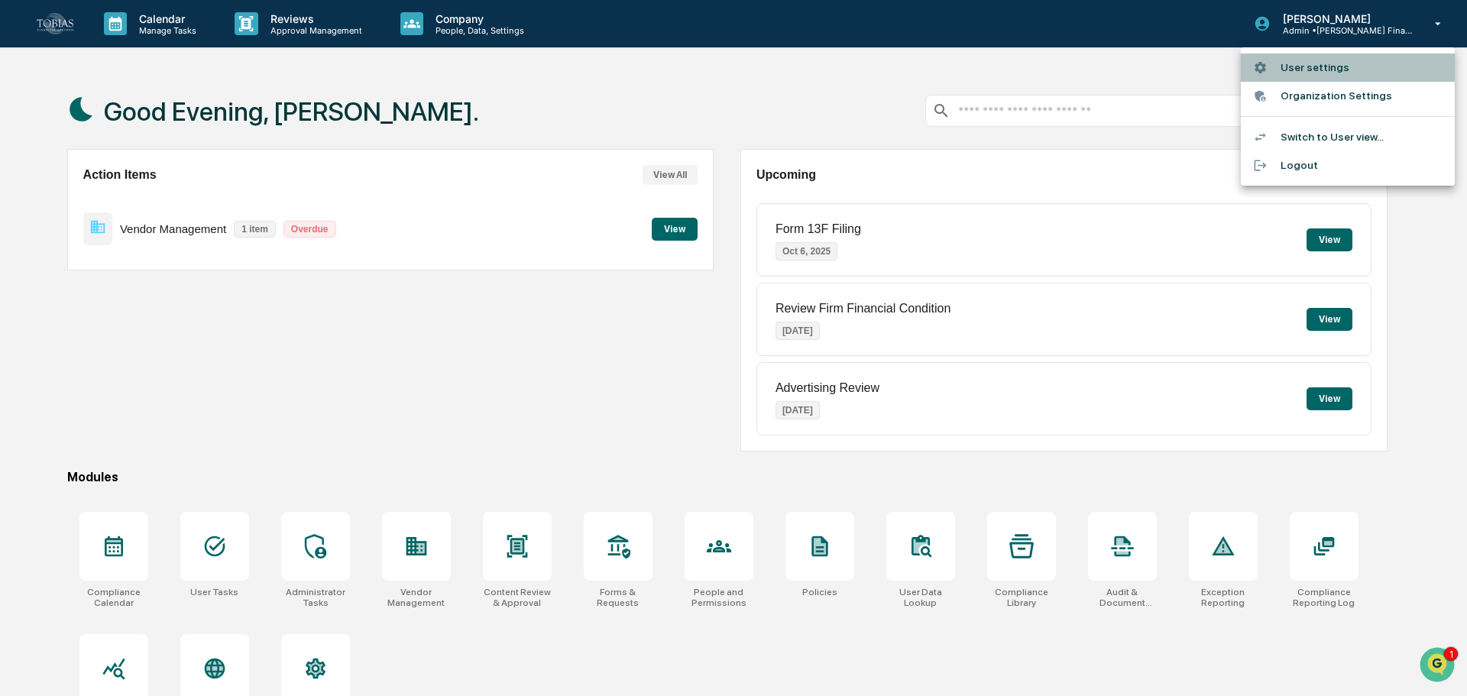
click at [1355, 69] on li "User settings" at bounding box center [1348, 67] width 214 height 28
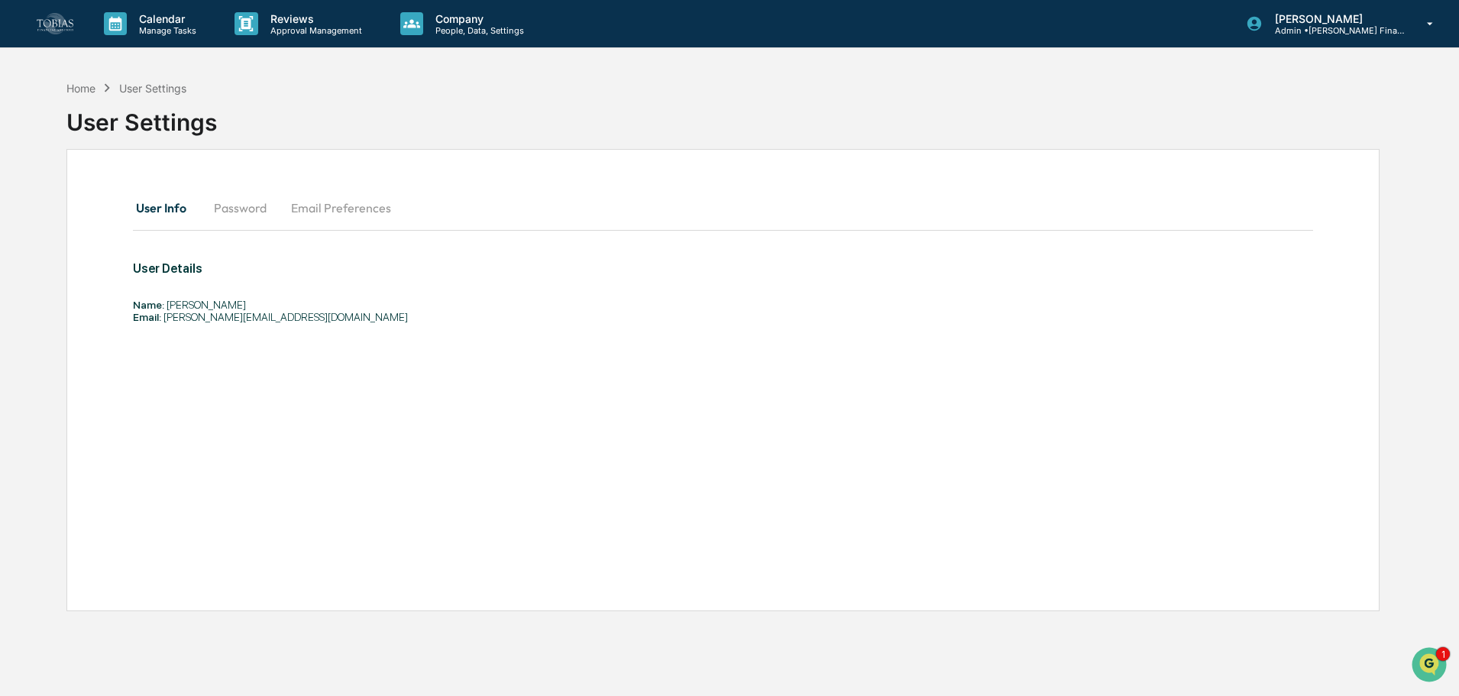
click at [251, 199] on button "Password" at bounding box center [240, 207] width 77 height 37
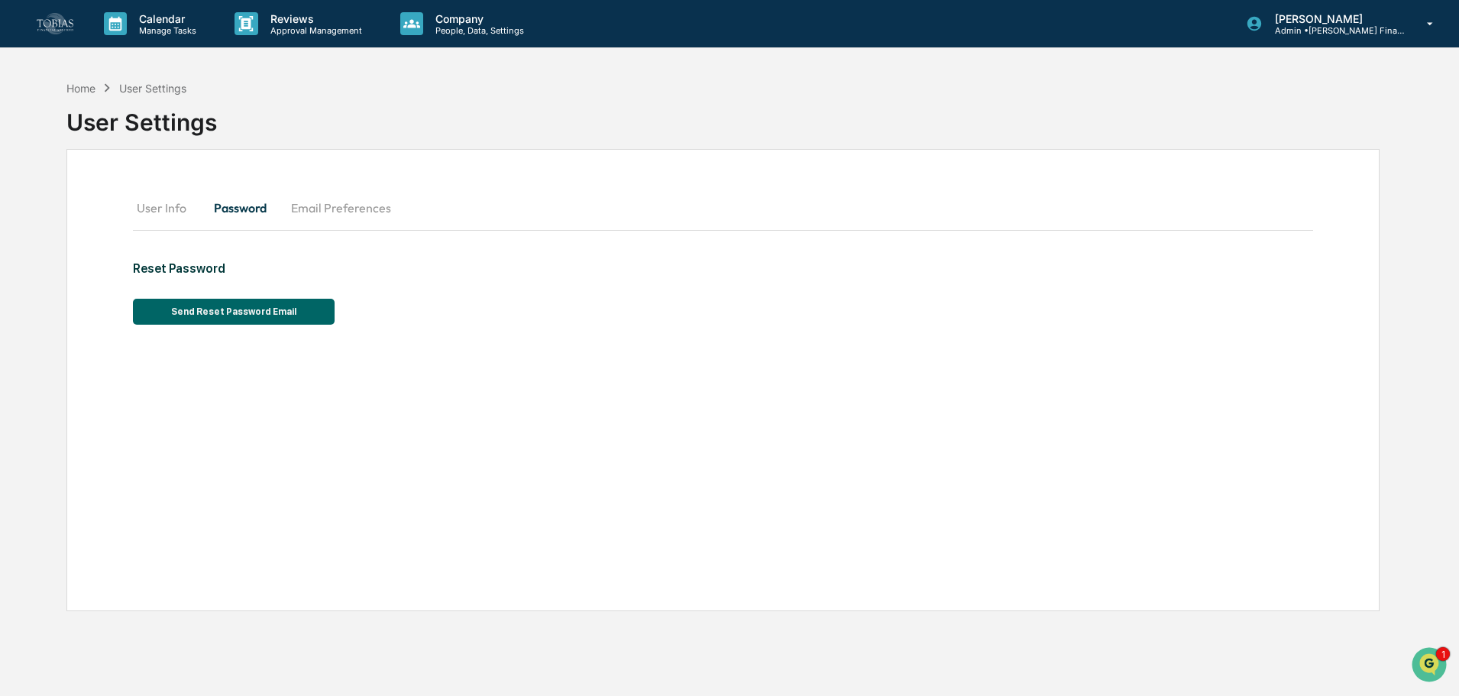
click at [160, 204] on button "User Info" at bounding box center [167, 207] width 69 height 37
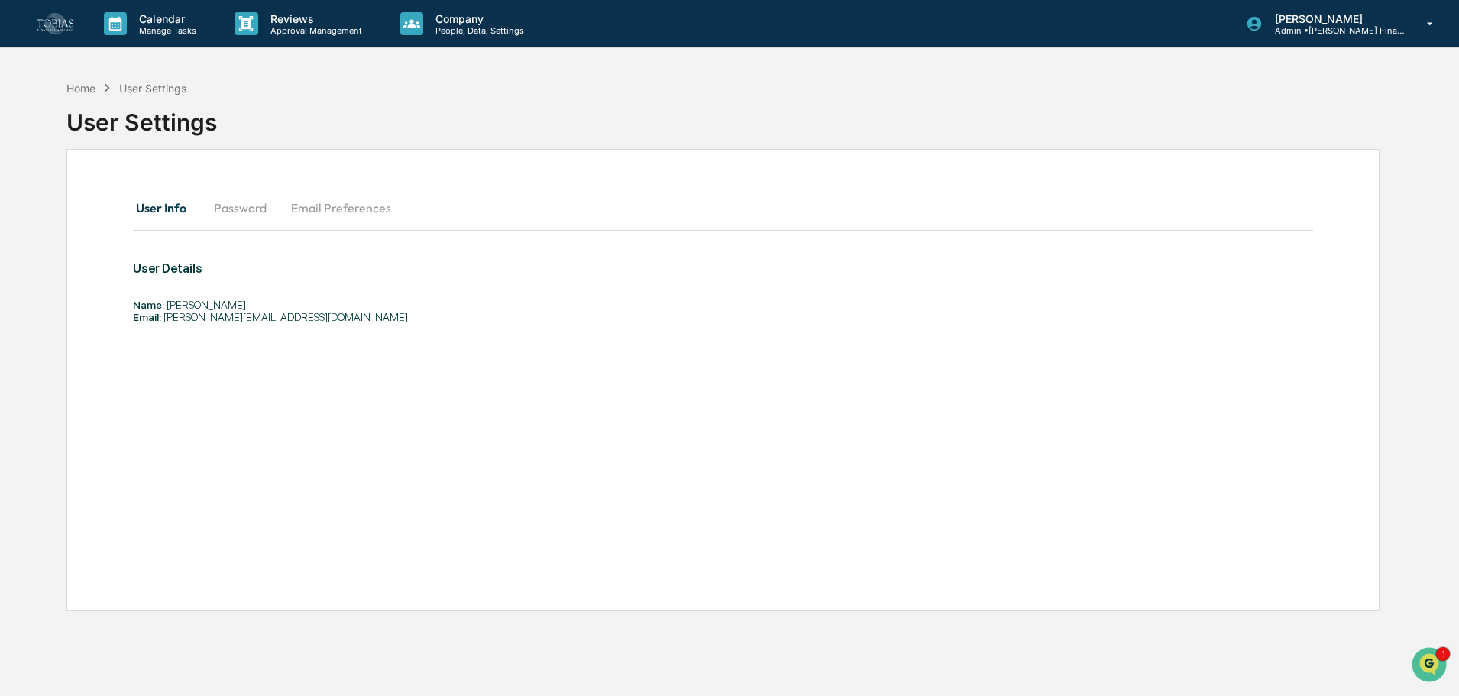
click at [386, 206] on button "Email Preferences" at bounding box center [341, 207] width 125 height 37
click at [136, 214] on button "User Info" at bounding box center [167, 207] width 69 height 37
